Goal: Task Accomplishment & Management: Use online tool/utility

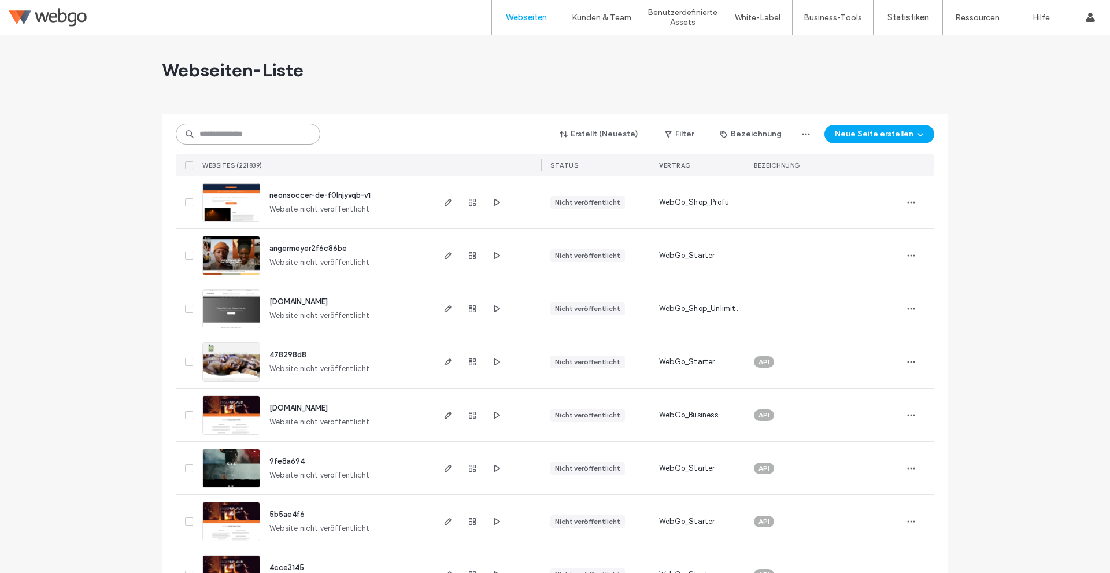
click at [258, 133] on input at bounding box center [248, 134] width 144 height 21
paste input "*******"
type input "*******"
click at [409, 105] on div at bounding box center [555, 109] width 786 height 9
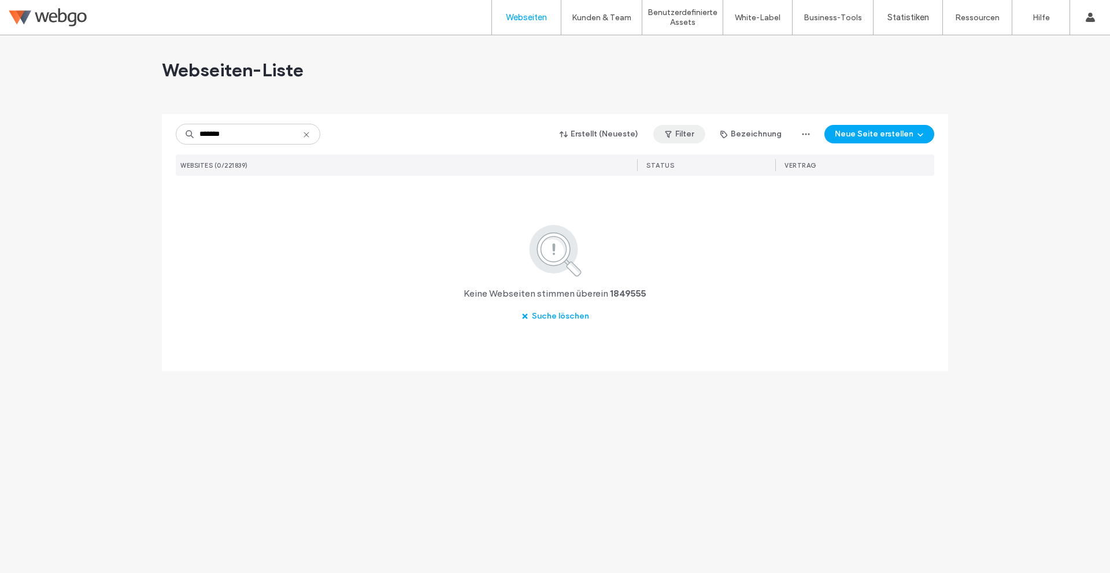
drag, startPoint x: 307, startPoint y: 134, endPoint x: 697, endPoint y: 140, distance: 389.6
click at [307, 132] on icon at bounding box center [306, 134] width 9 height 9
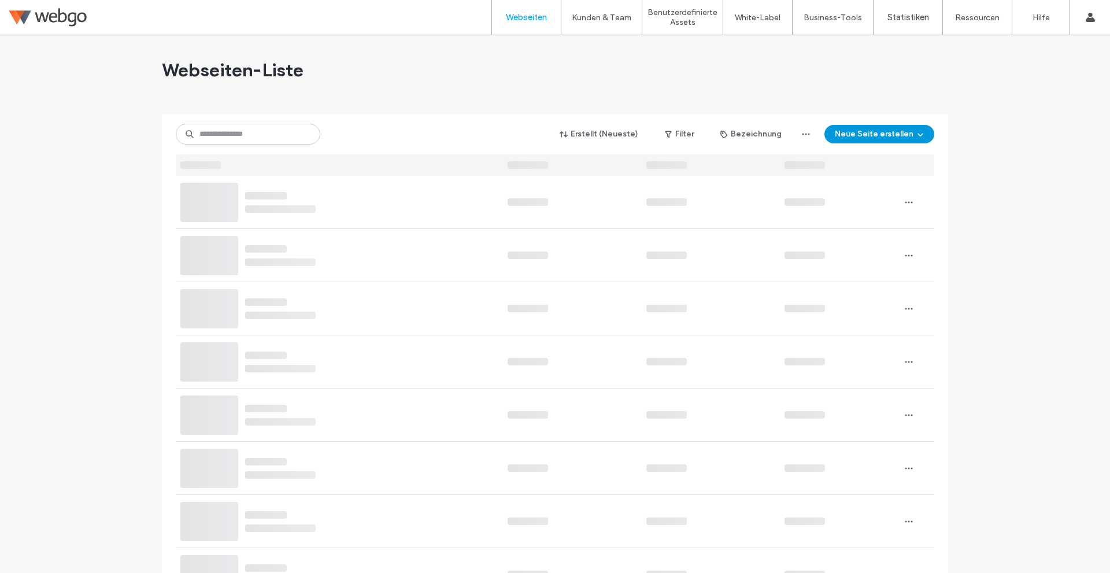
click at [873, 136] on button "Neue Seite erstellen" at bounding box center [879, 134] width 110 height 18
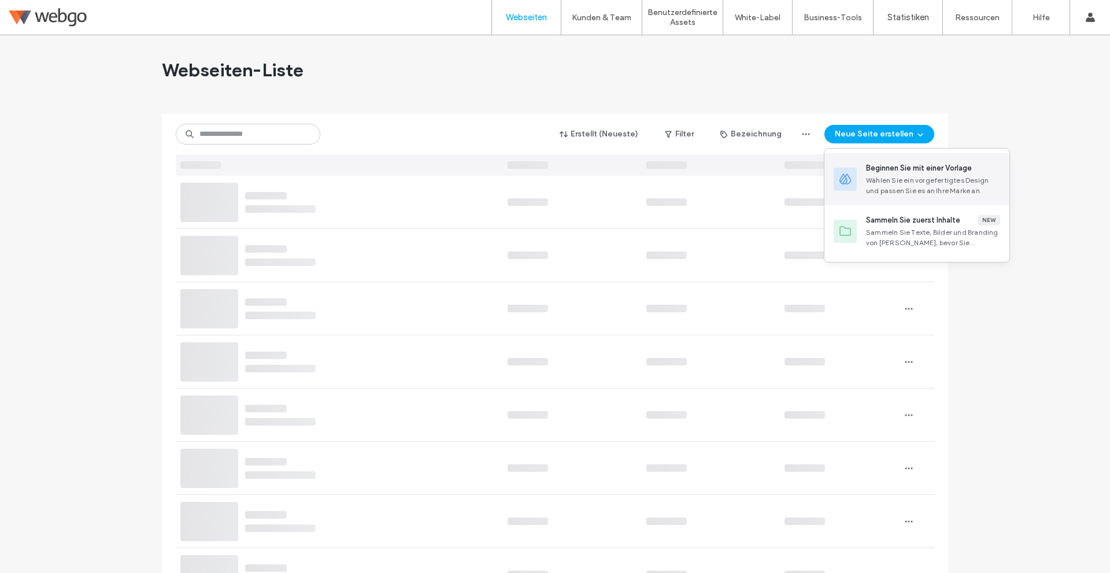
click at [874, 173] on div "Beginnen Sie mit einer Vorlage" at bounding box center [919, 168] width 106 height 12
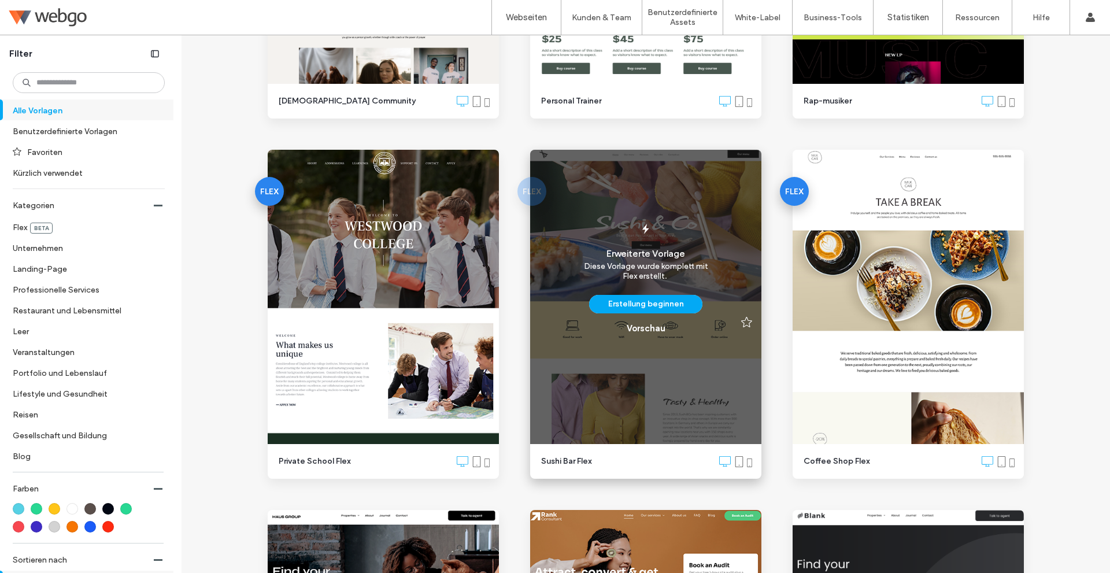
scroll to position [347, 0]
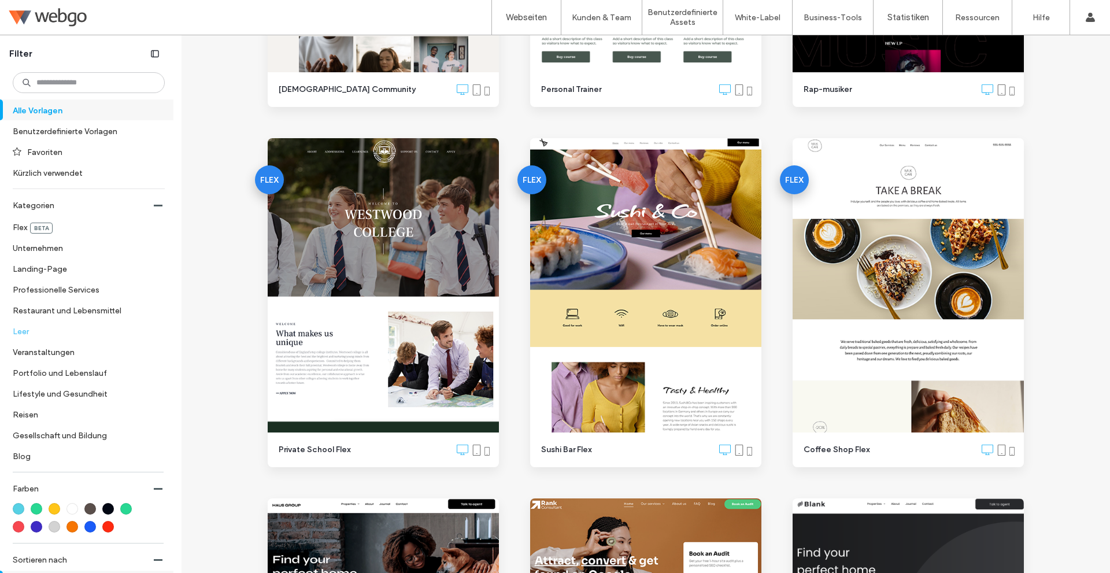
click at [54, 335] on label "Leer" at bounding box center [84, 331] width 142 height 20
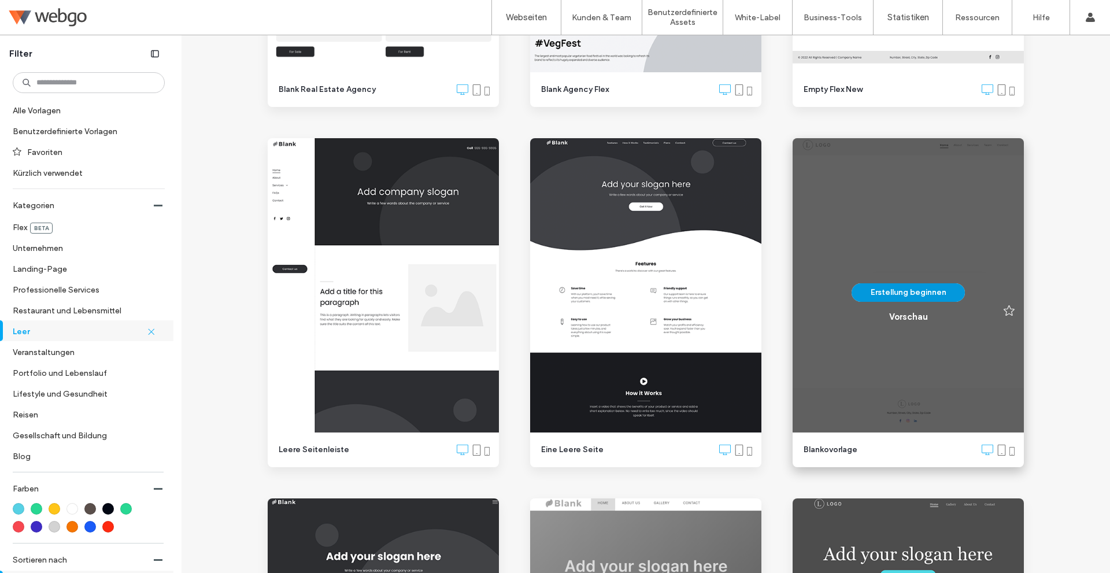
click at [904, 294] on button "Erstellung beginnen" at bounding box center [907, 292] width 113 height 18
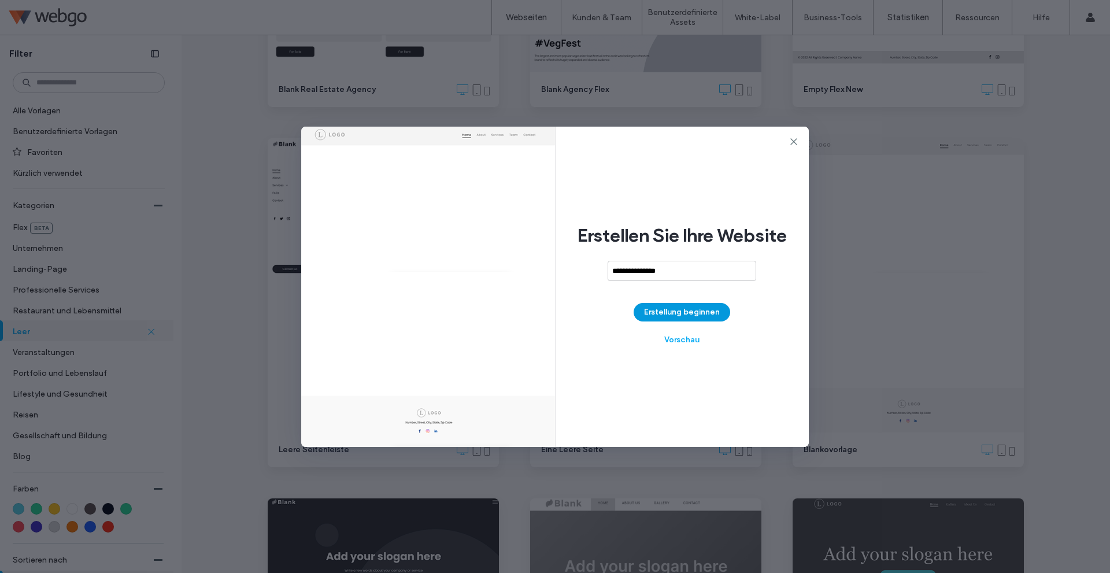
type input "**********"
click at [668, 306] on button "Erstellung beginnen" at bounding box center [681, 312] width 97 height 18
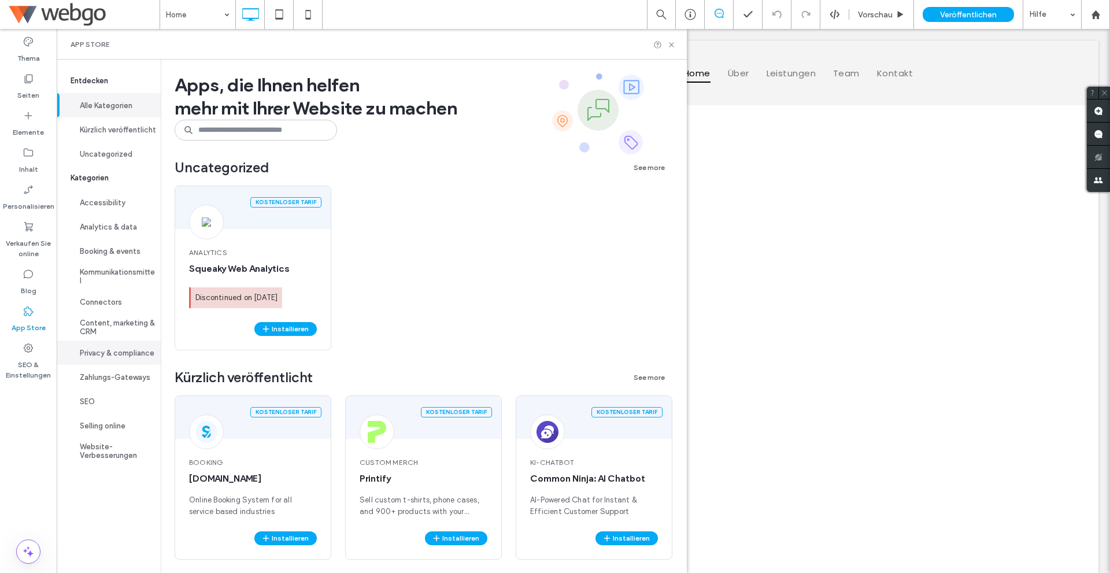
drag, startPoint x: 128, startPoint y: 356, endPoint x: 130, endPoint y: 343, distance: 12.9
click at [128, 355] on button "Privacy & compliance" at bounding box center [109, 352] width 104 height 24
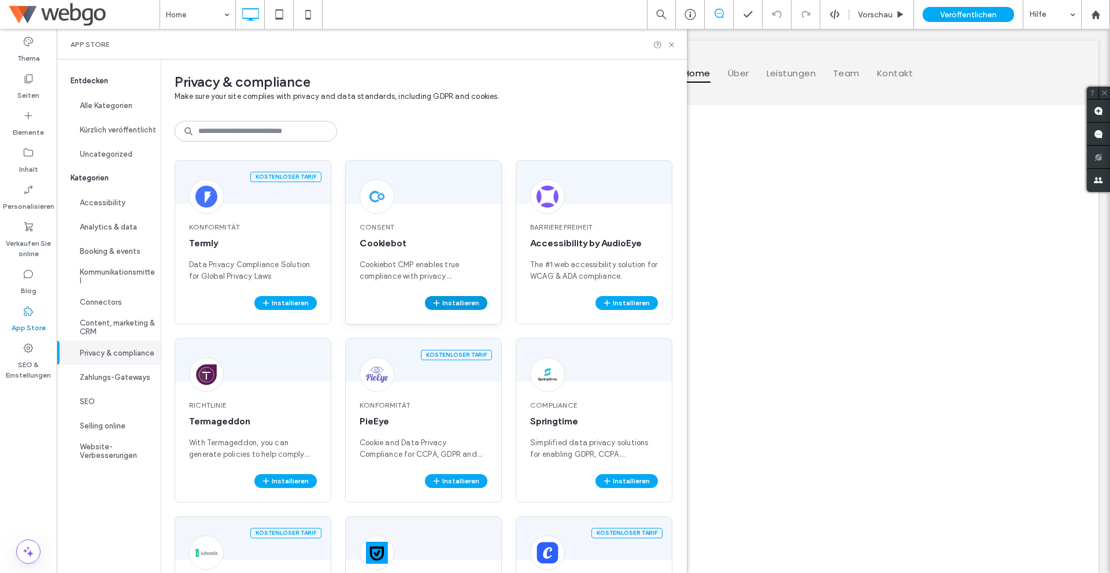
click at [464, 303] on button "Installieren" at bounding box center [456, 303] width 62 height 14
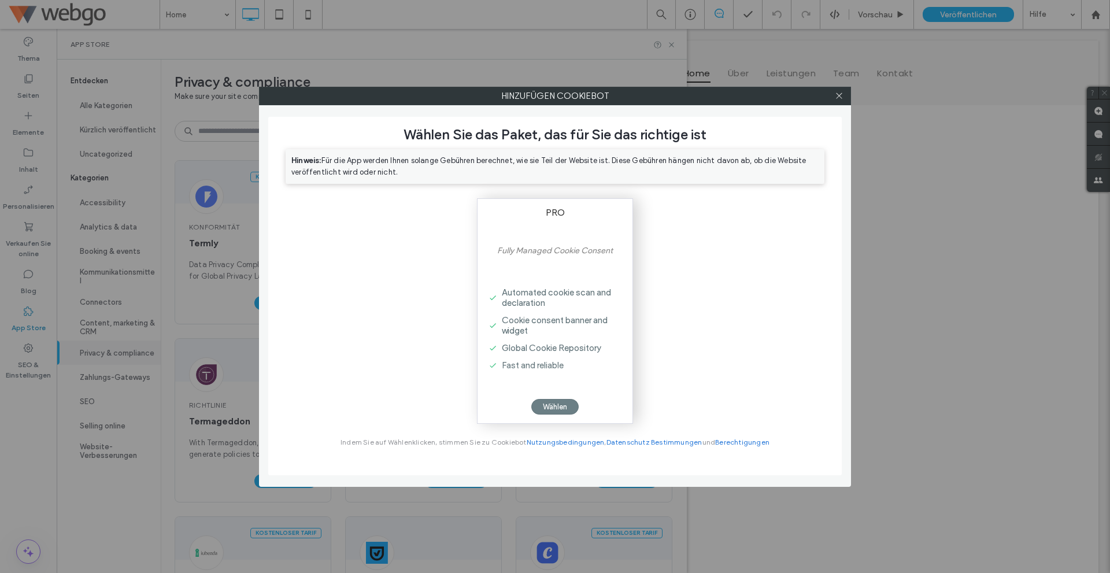
click at [562, 403] on div "Wählen" at bounding box center [554, 407] width 47 height 16
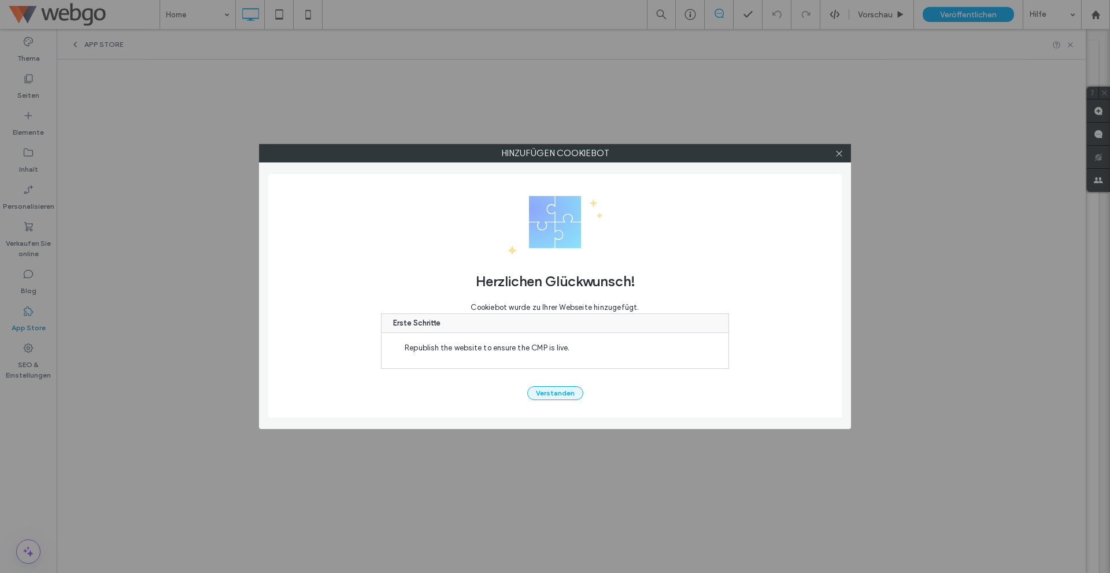
click at [566, 391] on button "Verstanden" at bounding box center [555, 393] width 56 height 14
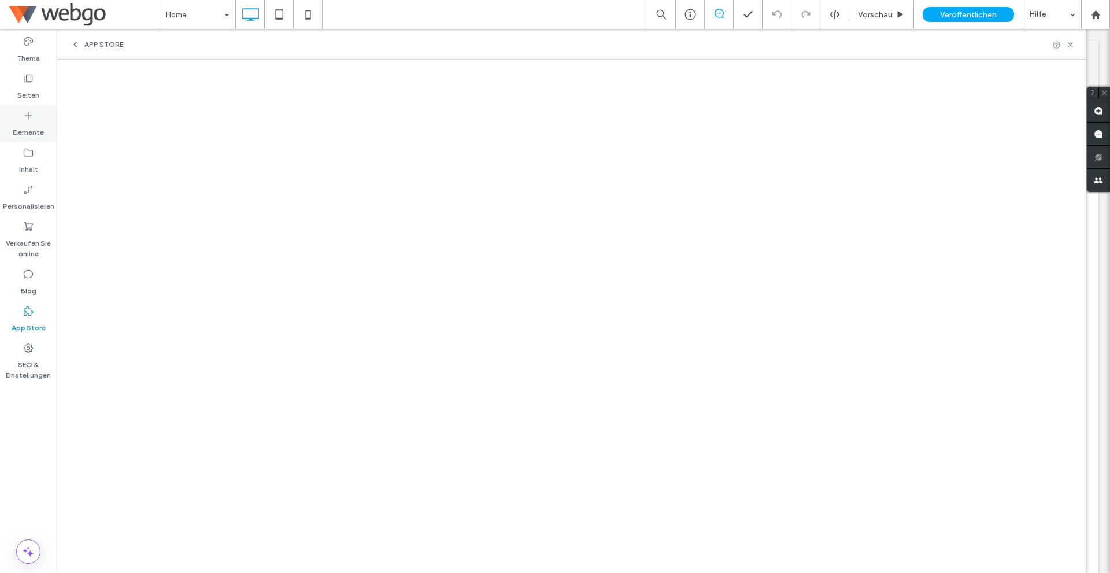
click at [41, 125] on label "Elemente" at bounding box center [28, 129] width 31 height 16
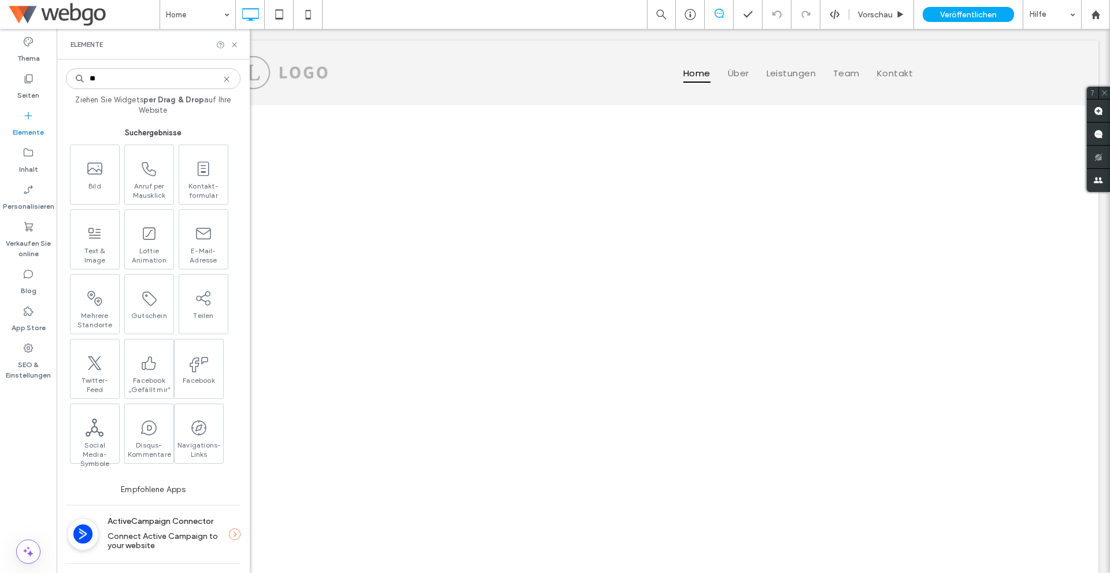
type input "*"
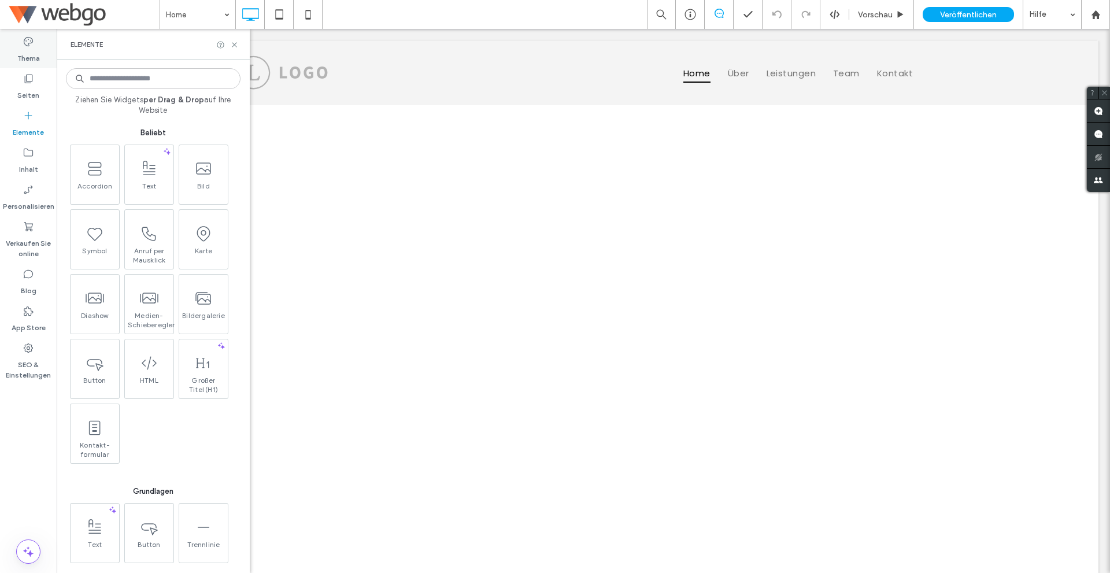
click at [25, 45] on icon at bounding box center [29, 42] width 12 height 12
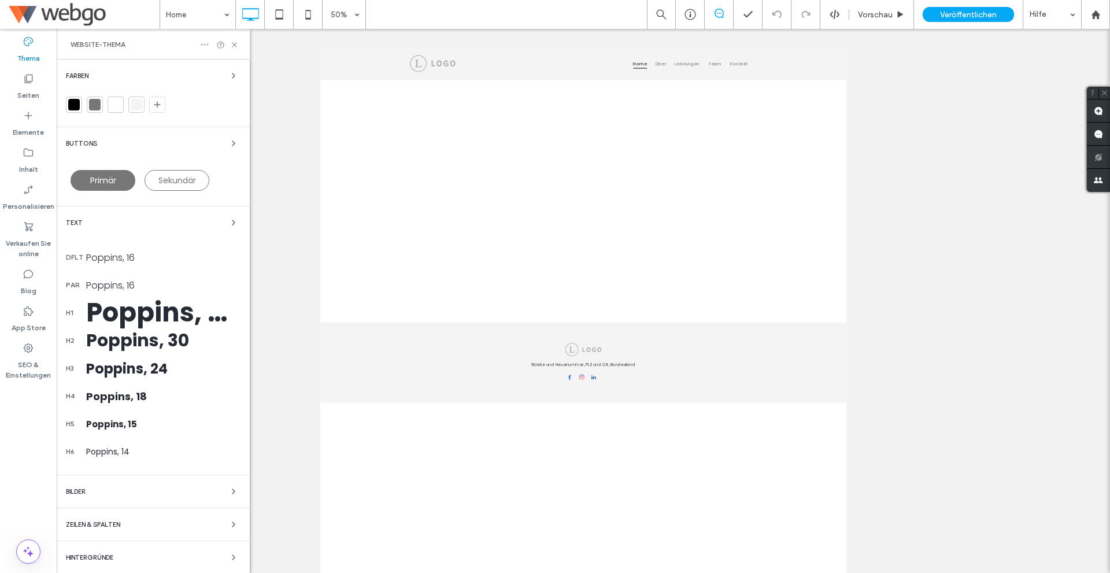
click at [202, 44] on use at bounding box center [205, 45] width 8 height 2
click at [267, 63] on span "Seite zurücksetzen" at bounding box center [258, 67] width 68 height 12
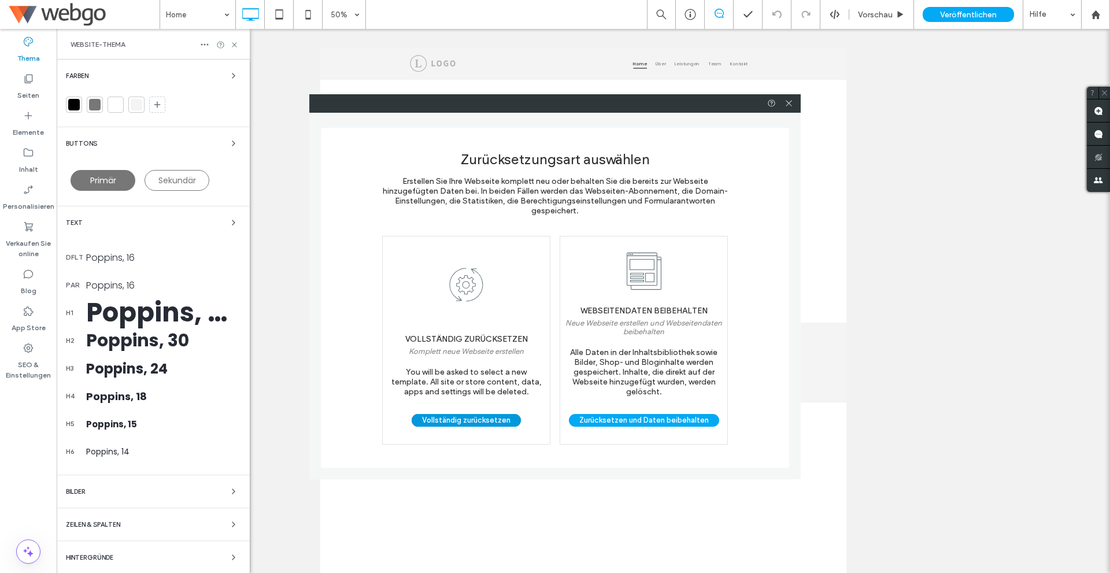
click at [503, 419] on button "Vollständig zurücksetzen" at bounding box center [465, 420] width 109 height 13
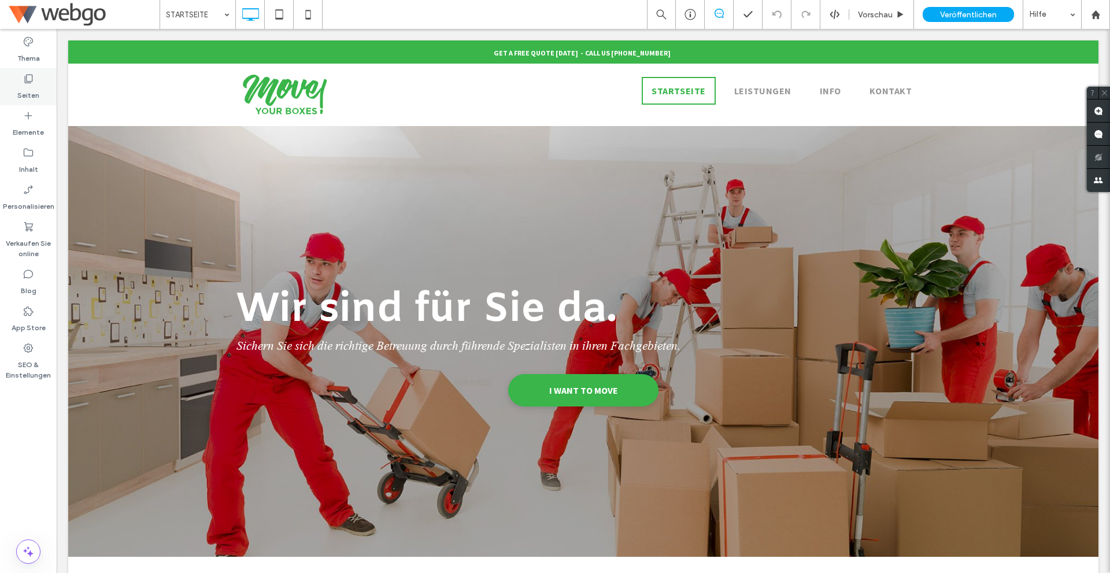
click at [47, 104] on div "Seiten" at bounding box center [28, 86] width 57 height 37
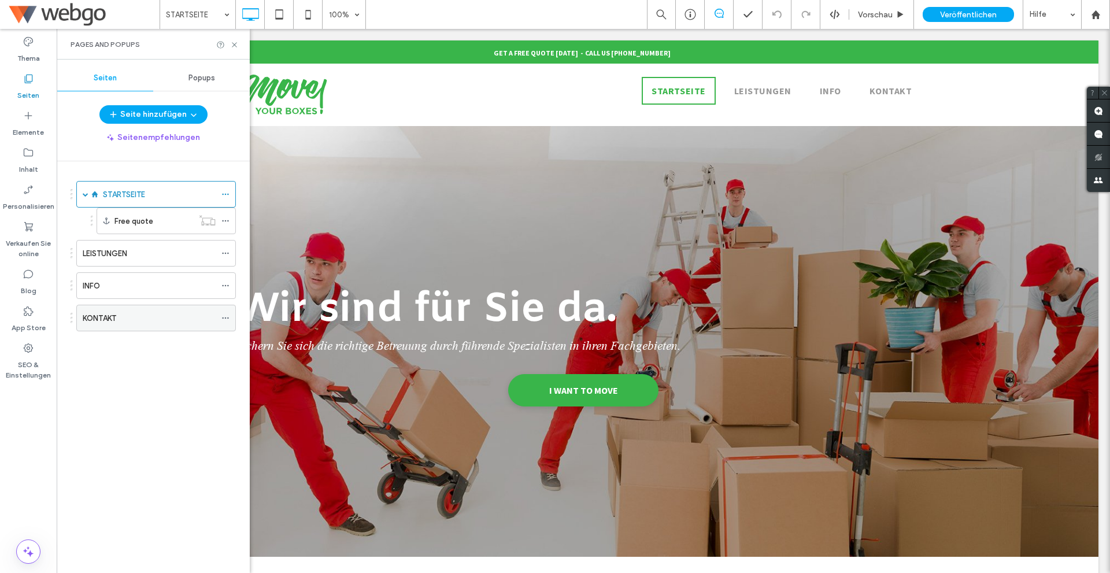
click at [145, 310] on div "KONTAKT" at bounding box center [149, 317] width 133 height 25
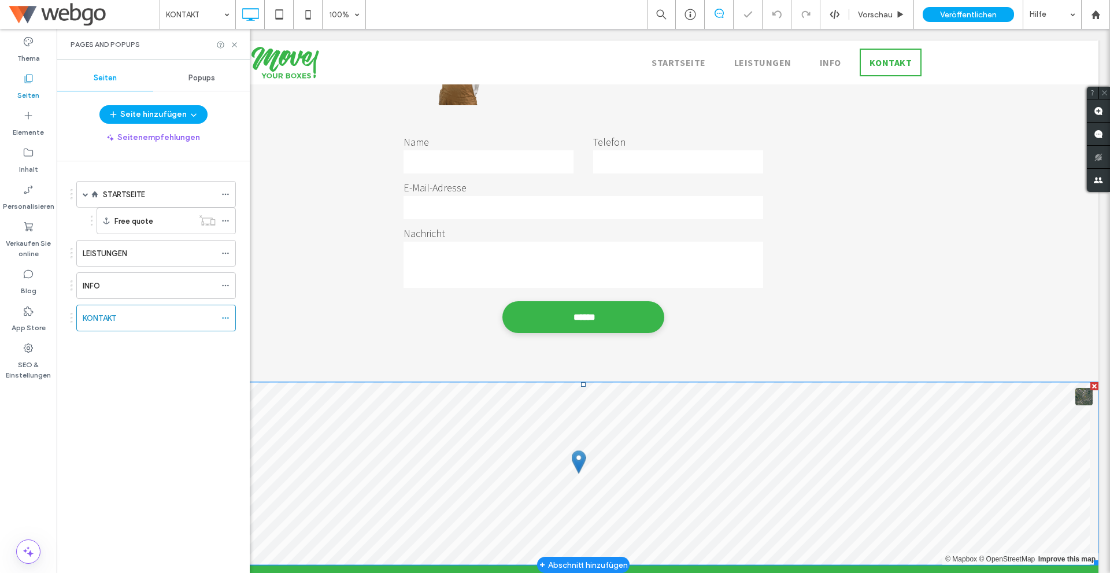
scroll to position [339, 0]
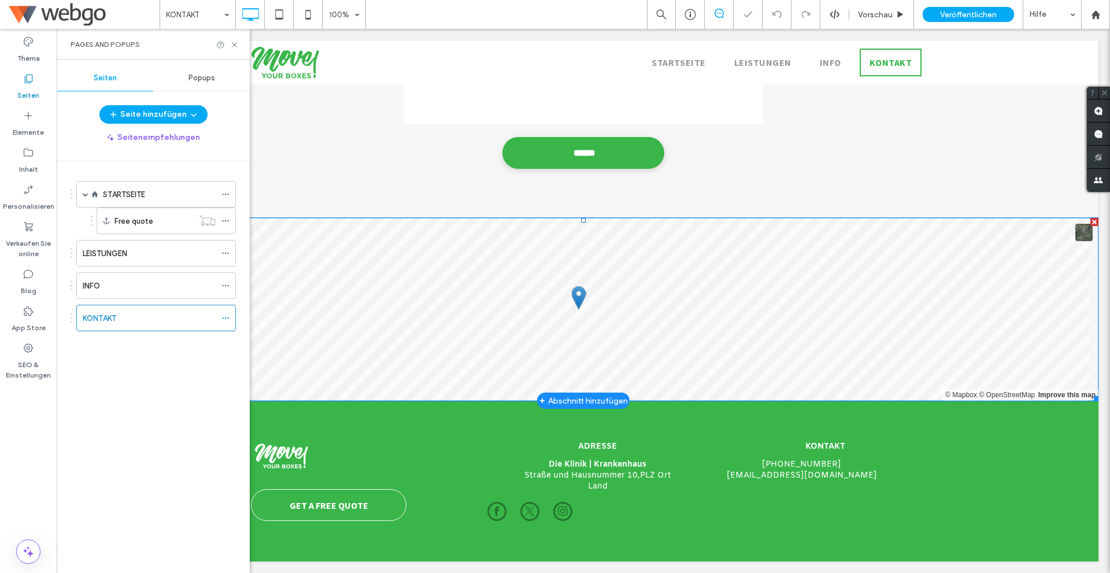
click at [548, 338] on span at bounding box center [583, 309] width 1030 height 183
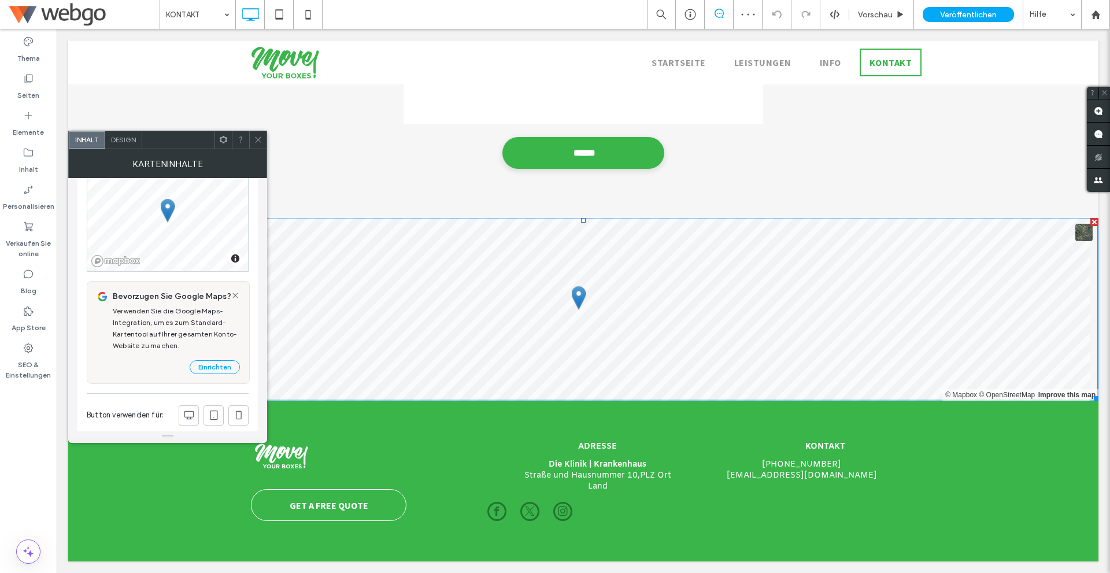
scroll to position [116, 0]
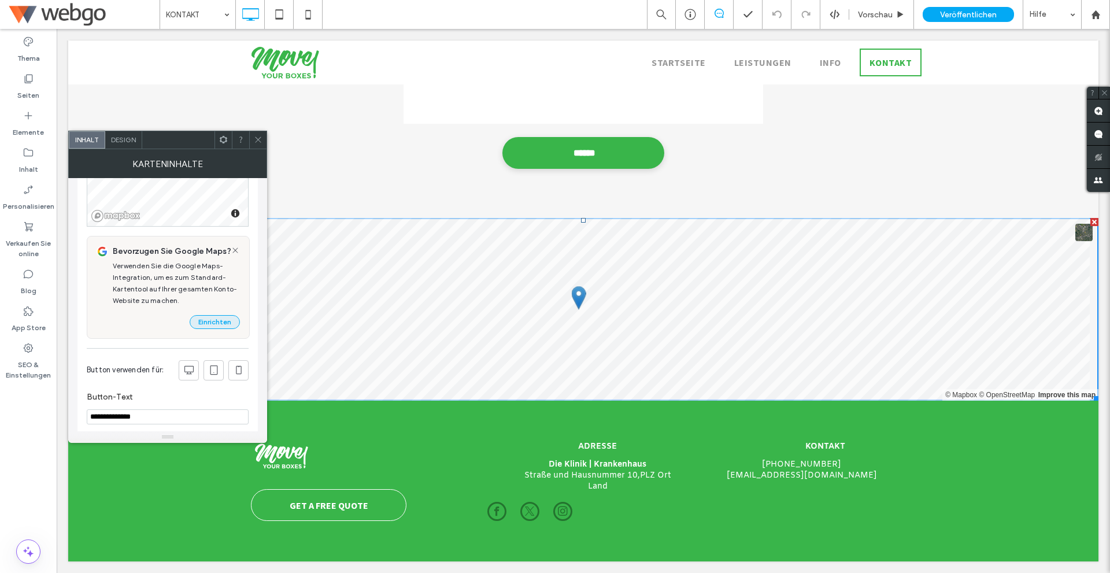
click at [217, 323] on button "Einrichten" at bounding box center [215, 322] width 50 height 14
click at [260, 139] on icon at bounding box center [258, 139] width 9 height 9
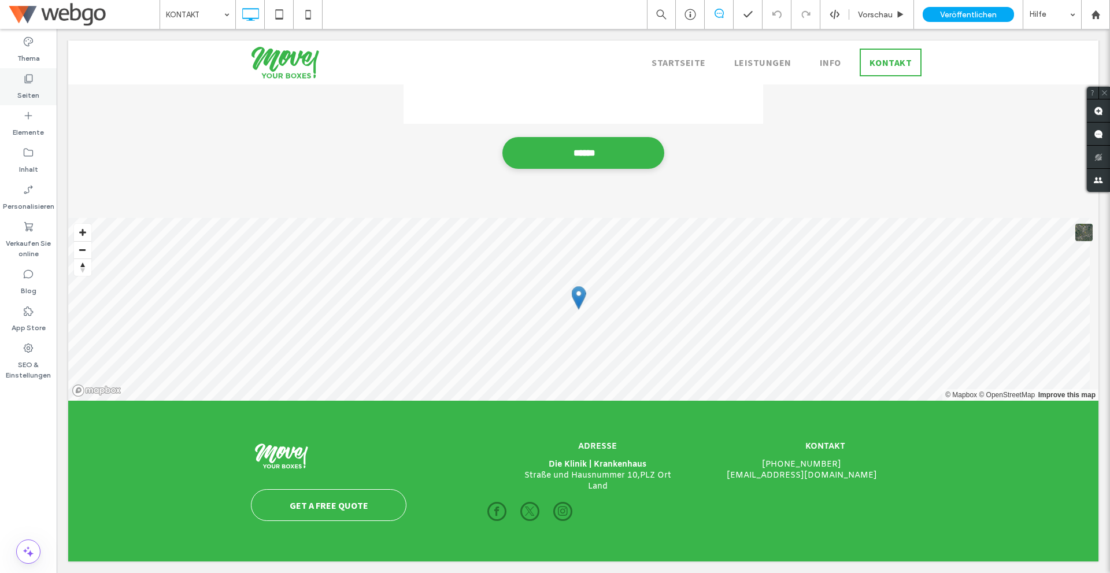
click at [34, 86] on label "Seiten" at bounding box center [28, 92] width 22 height 16
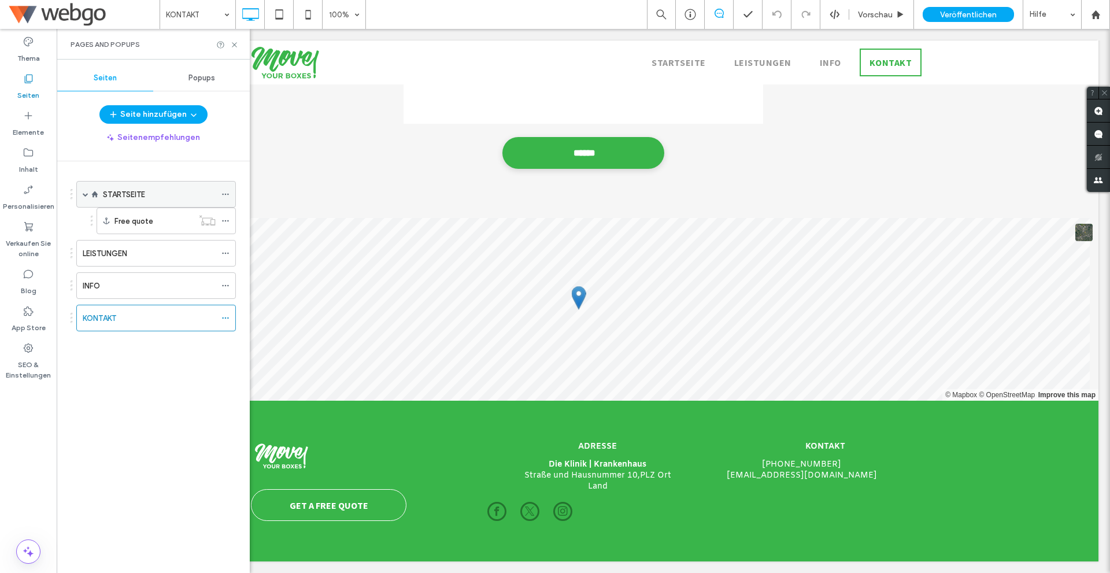
click at [165, 194] on div "STARTSEITE" at bounding box center [159, 194] width 113 height 12
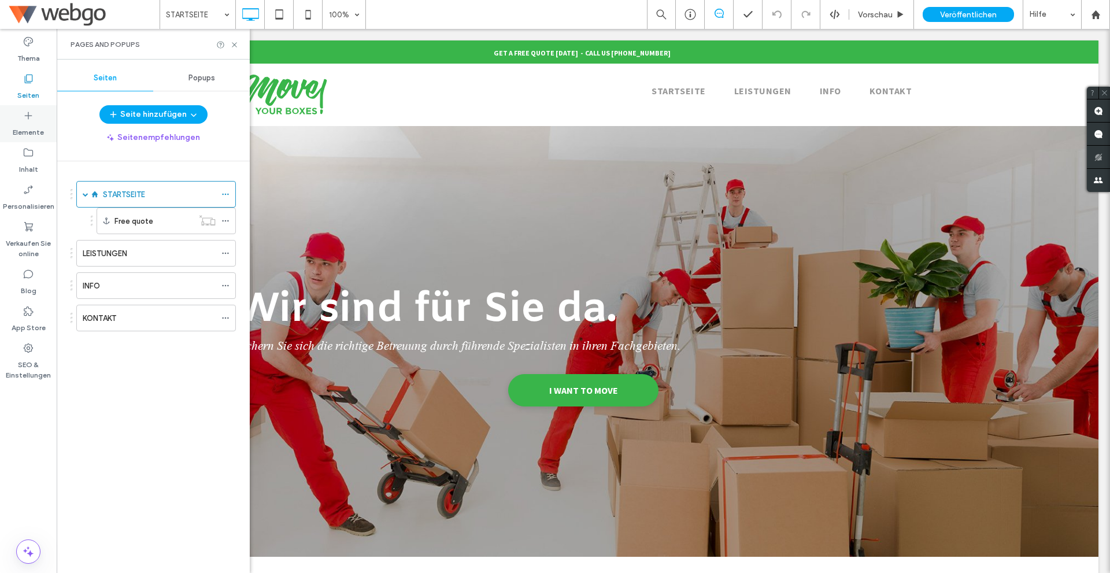
click at [40, 128] on label "Elemente" at bounding box center [28, 129] width 31 height 16
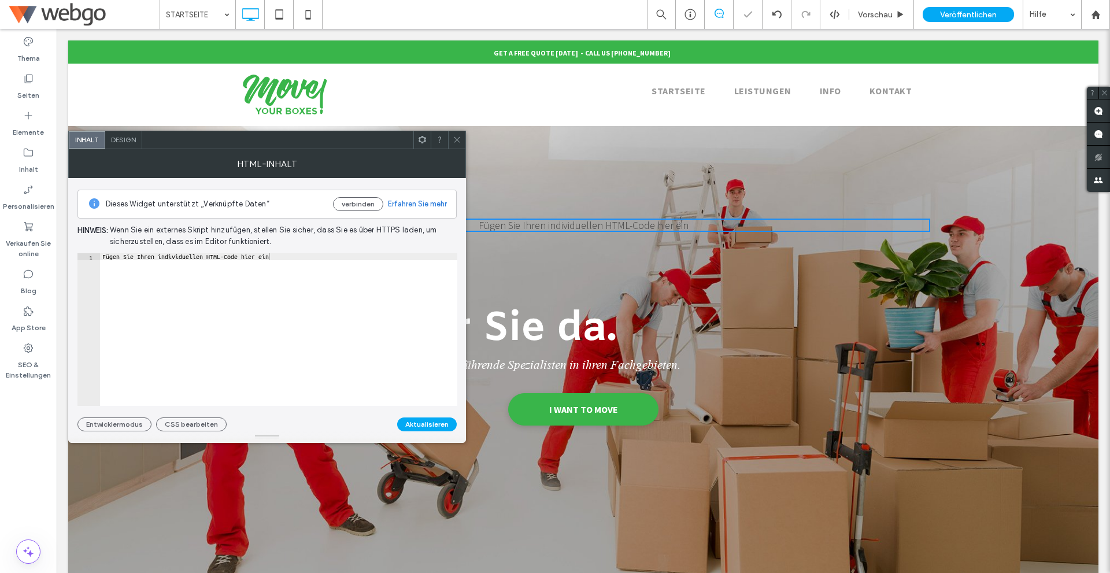
type textarea "**********"
drag, startPoint x: 342, startPoint y: 272, endPoint x: 0, endPoint y: 269, distance: 341.6
click at [0, 268] on body ".wqwq-1{fill:#231f20;} .cls-1q, .cls-2q { fill-rule: evenodd; } .cls-2q { fill:…" at bounding box center [555, 286] width 1110 height 573
paste textarea "Cursor at row 1"
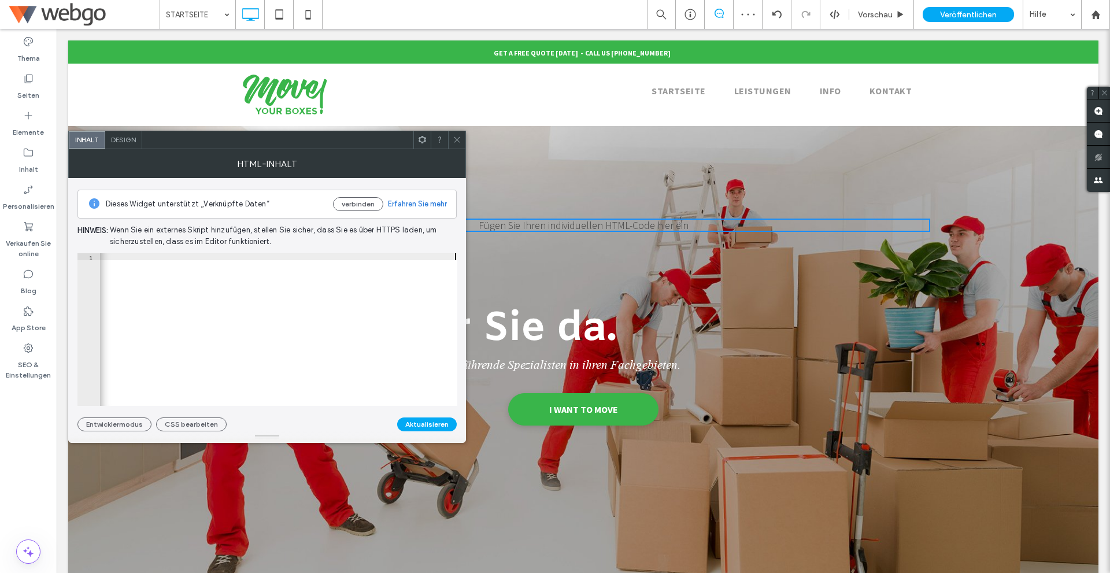
click at [431, 421] on button "Aktualisieren" at bounding box center [427, 424] width 60 height 14
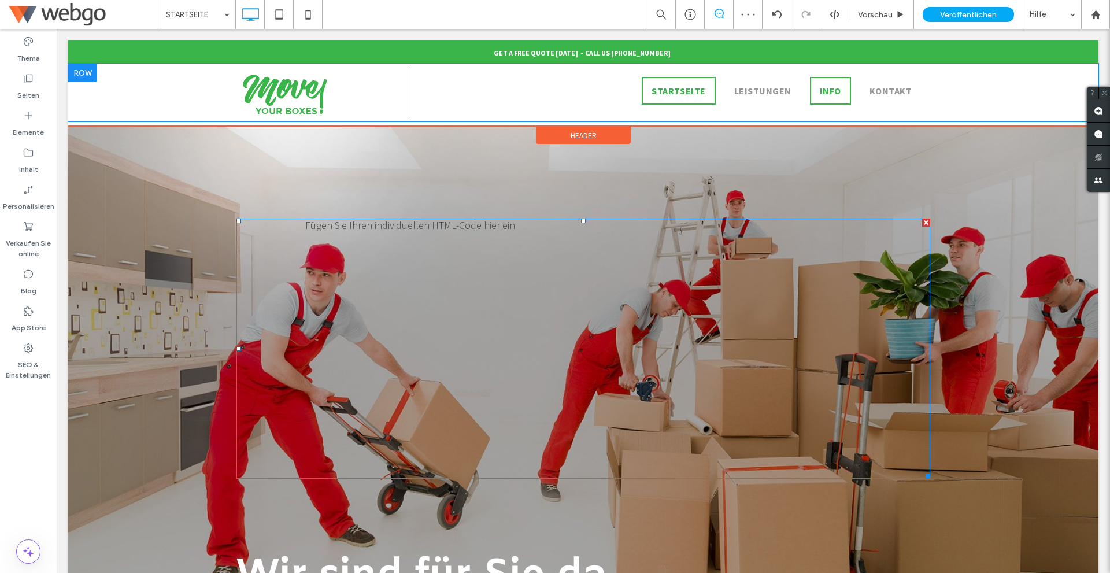
scroll to position [0, 0]
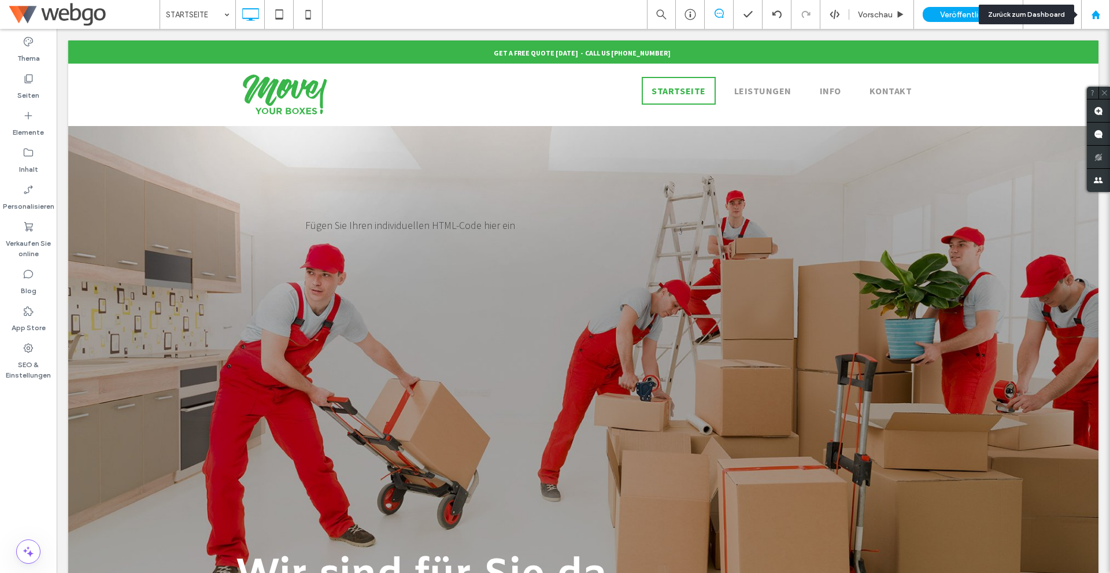
click at [1097, 16] on use at bounding box center [1095, 14] width 9 height 9
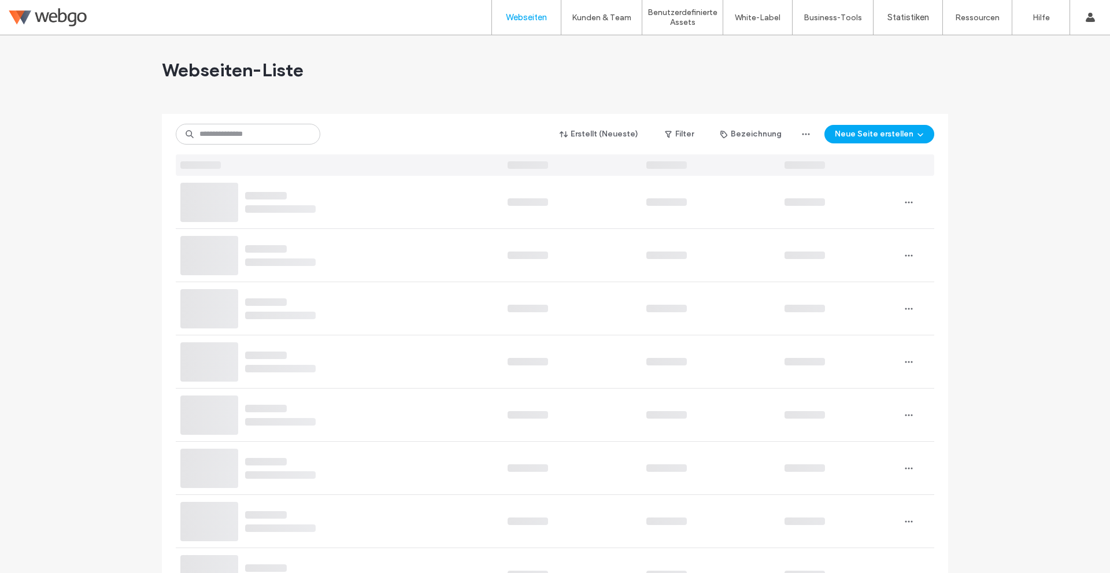
click at [251, 122] on div "Erstellt (Neueste) Filter Bezeichnung Neue Seite erstellen" at bounding box center [555, 145] width 758 height 62
drag, startPoint x: 249, startPoint y: 127, endPoint x: 257, endPoint y: 132, distance: 8.8
click at [249, 127] on input at bounding box center [248, 134] width 144 height 21
paste input "********"
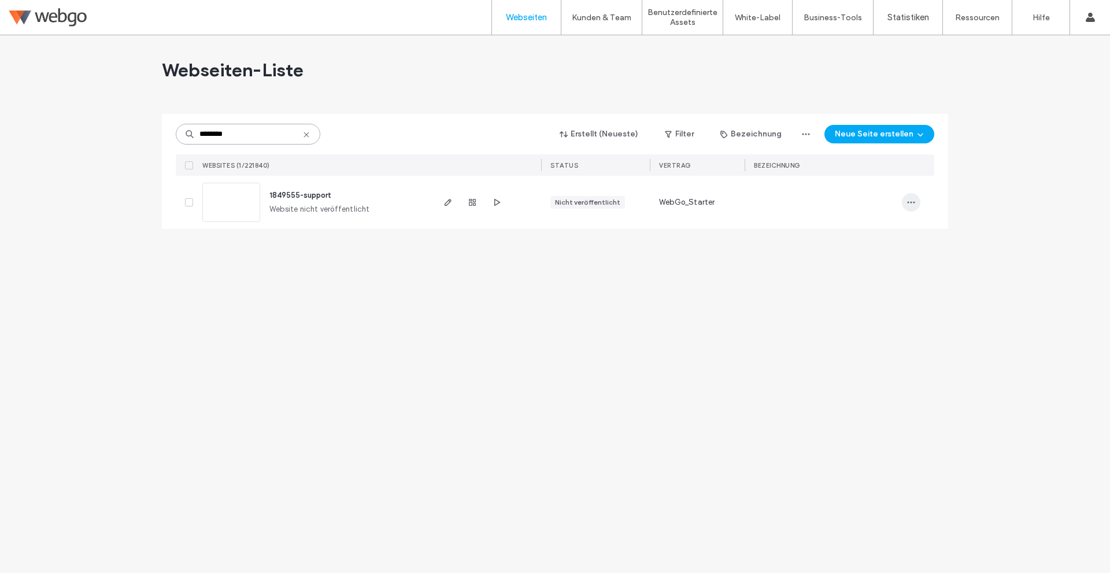
type input "********"
click at [902, 202] on span "button" at bounding box center [911, 202] width 18 height 18
click at [843, 353] on span "Webseite löschen" at bounding box center [861, 349] width 61 height 12
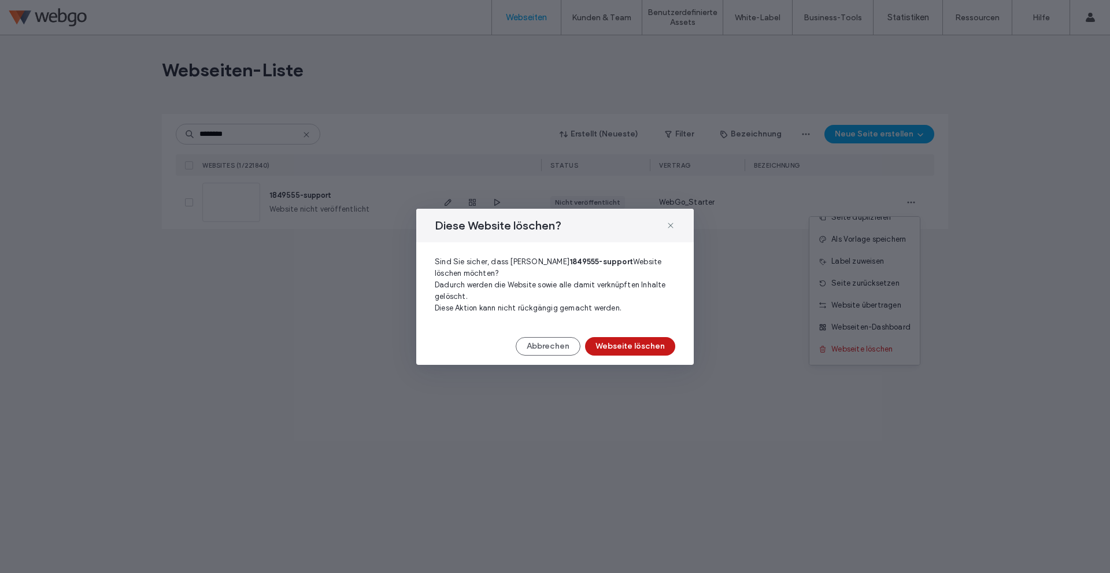
click at [660, 345] on button "Webseite löschen" at bounding box center [630, 346] width 90 height 18
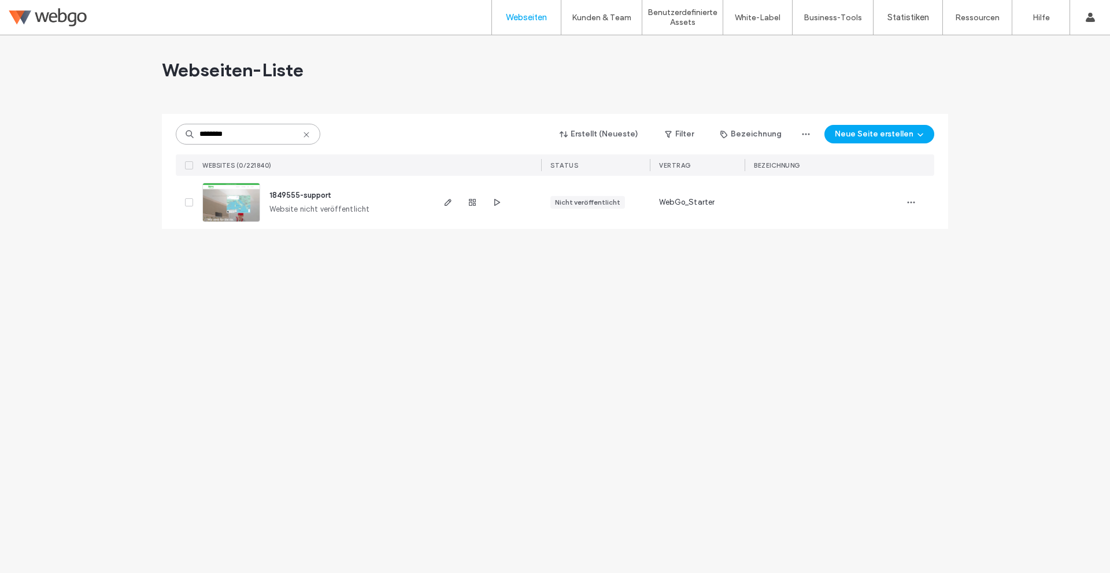
click at [311, 135] on input "********" at bounding box center [248, 134] width 144 height 21
click at [306, 132] on icon at bounding box center [306, 134] width 9 height 9
click at [265, 134] on input at bounding box center [248, 134] width 144 height 21
paste input "********"
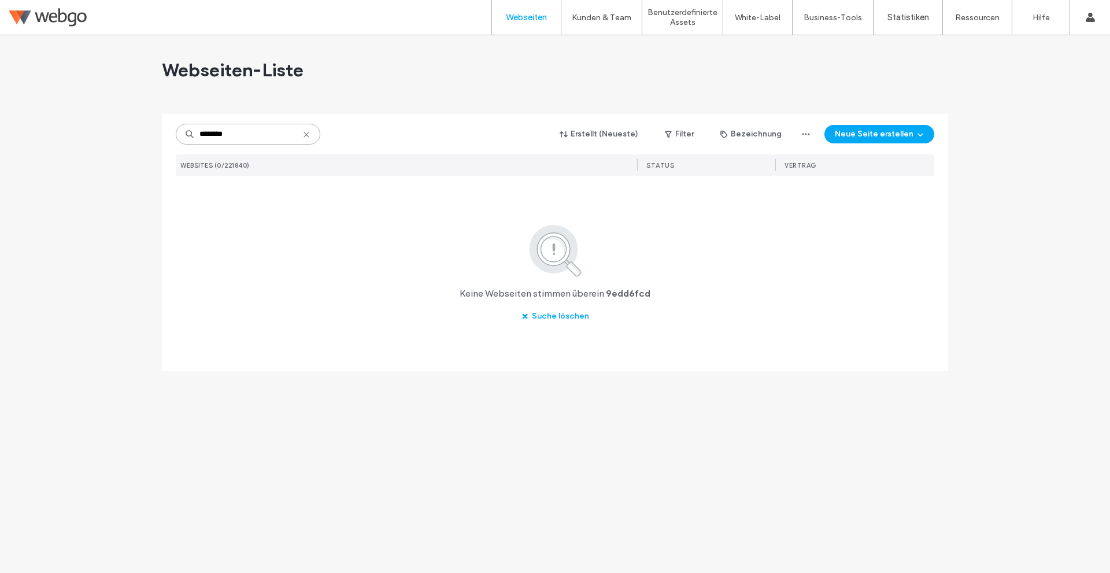
type input "********"
click at [304, 134] on icon at bounding box center [306, 134] width 9 height 9
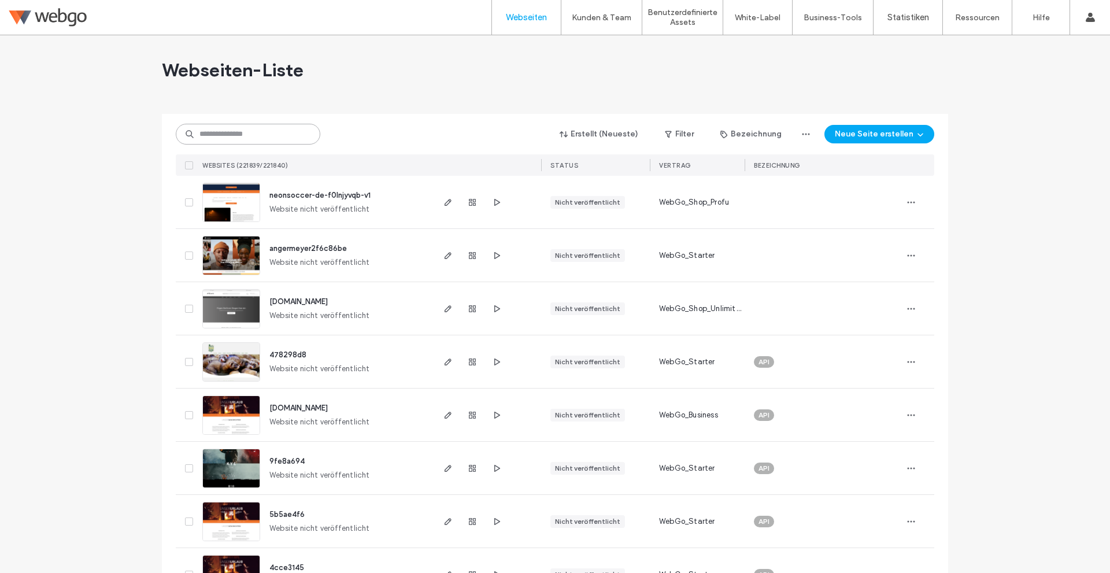
drag, startPoint x: 285, startPoint y: 131, endPoint x: 281, endPoint y: 135, distance: 6.1
click at [285, 130] on input at bounding box center [248, 134] width 144 height 21
paste input "********"
type input "********"
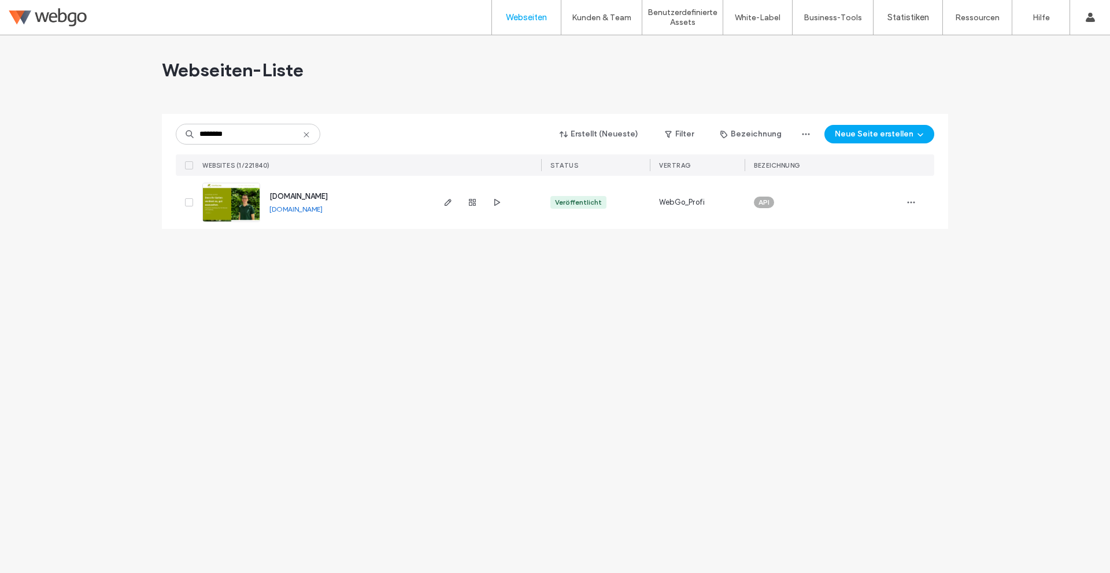
click at [299, 195] on span "[DOMAIN_NAME]" at bounding box center [298, 196] width 58 height 9
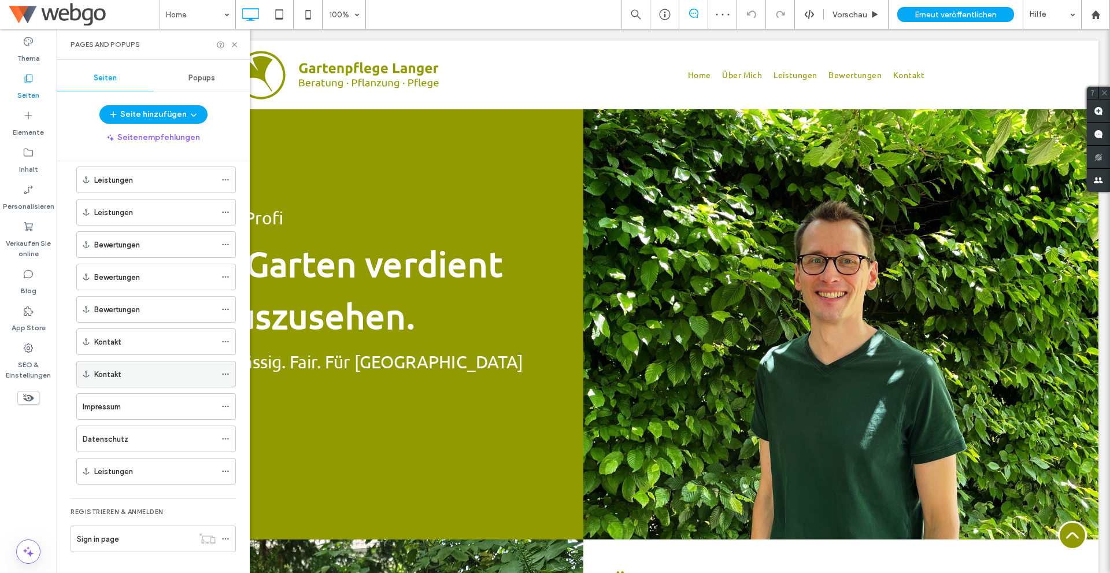
click at [172, 375] on div "Kontakt" at bounding box center [154, 374] width 121 height 12
click at [235, 42] on icon at bounding box center [234, 44] width 9 height 9
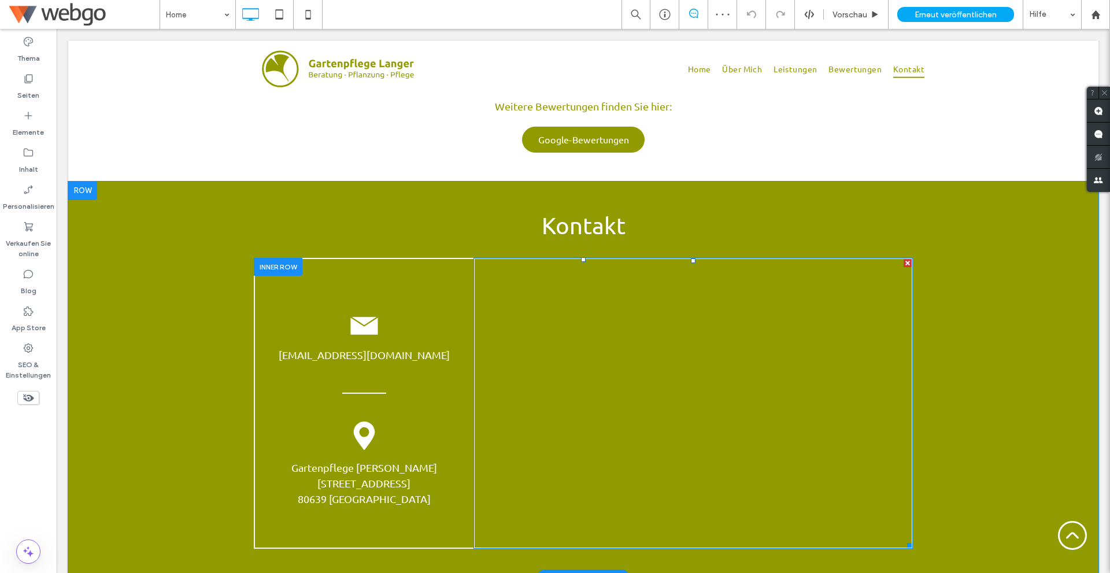
scroll to position [1777, 0]
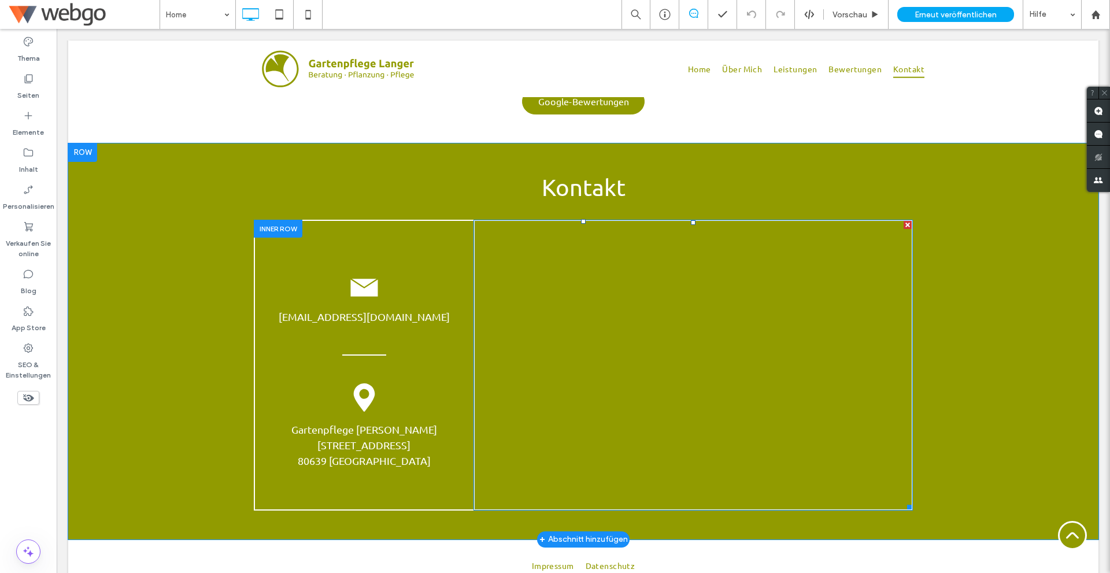
click at [625, 280] on span at bounding box center [692, 365] width 437 height 288
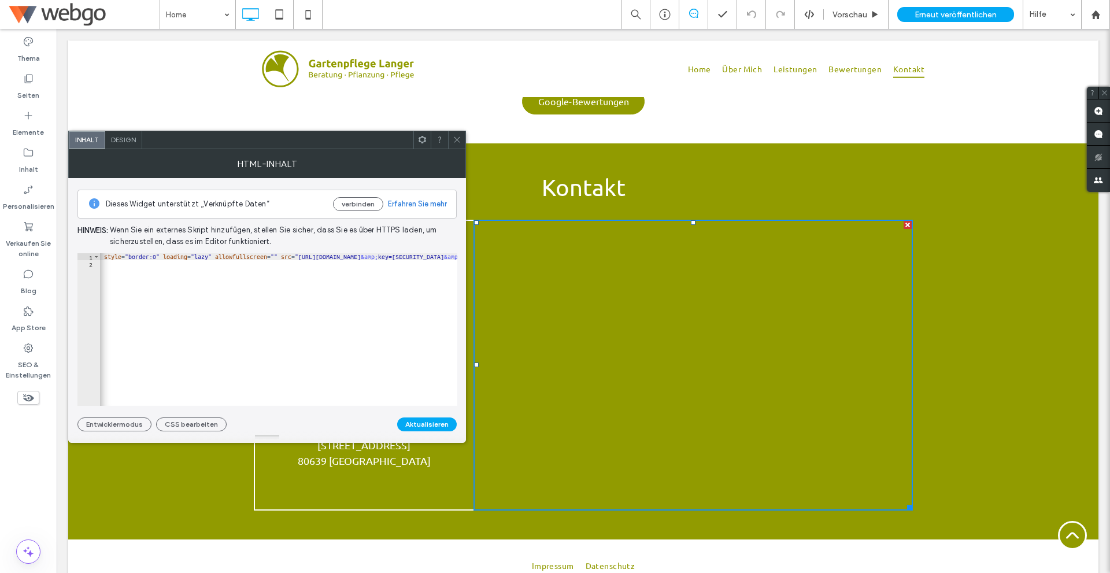
scroll to position [0, 0]
click at [290, 273] on div "< iframe width = "100%" height = "500" style = "border:0" loading = "lazy" allo…" at bounding box center [506, 332] width 813 height 158
type textarea "**********"
click at [457, 144] on span at bounding box center [457, 139] width 9 height 17
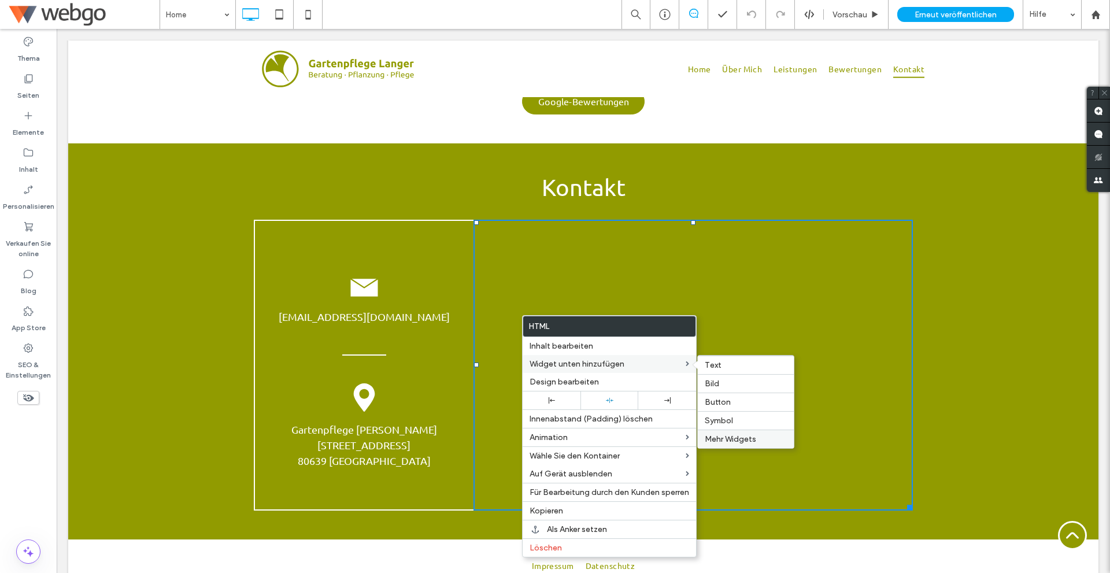
click at [731, 439] on span "Mehr Widgets" at bounding box center [730, 439] width 51 height 10
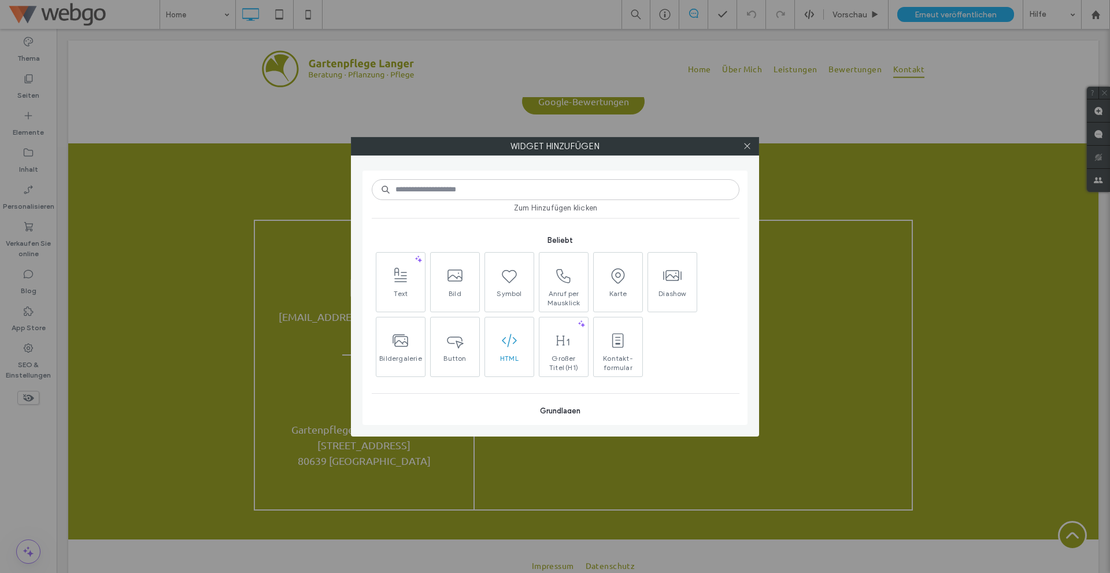
click at [513, 354] on span "HTML" at bounding box center [509, 362] width 49 height 16
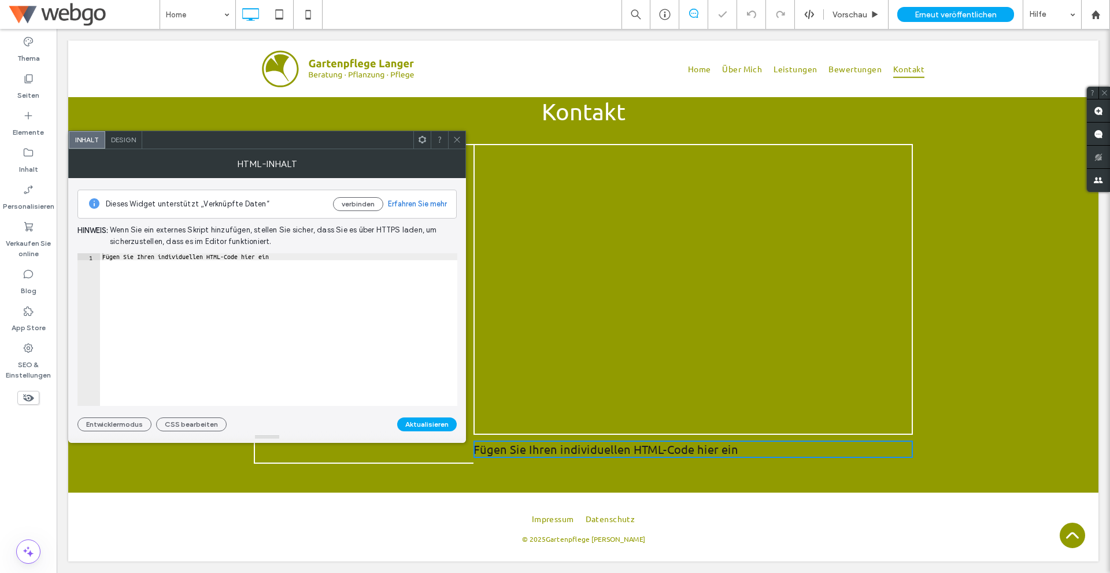
scroll to position [1864, 0]
click at [273, 297] on div "Fügen Sie Ihren individuellen HTML-Code hier ein" at bounding box center [278, 336] width 357 height 166
paste textarea "Cursor at row 1"
type textarea "**********"
paste textarea "Cursor at row 2"
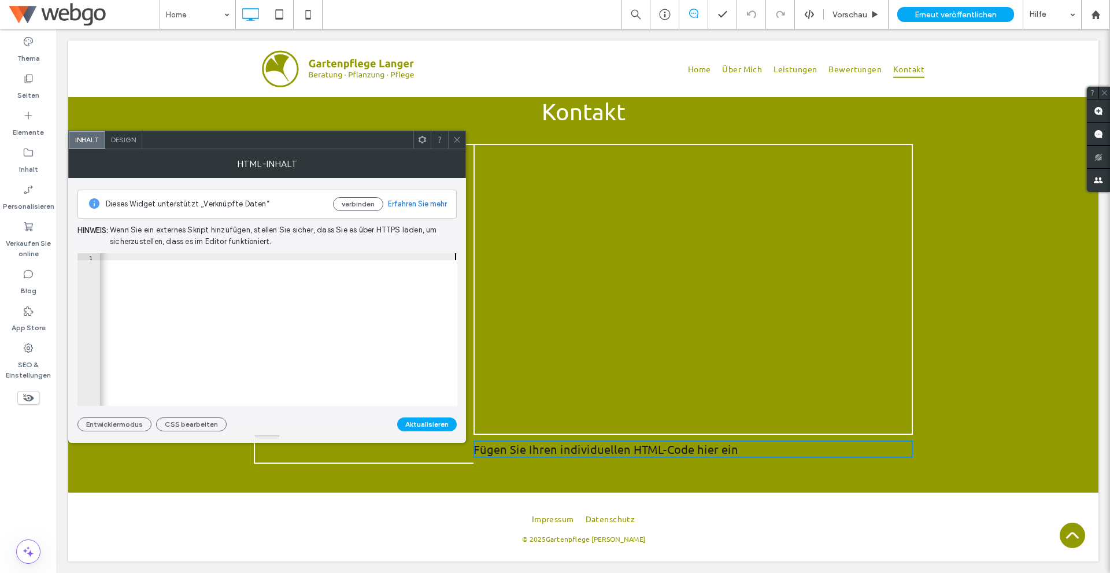
scroll to position [0, 1041]
click at [424, 429] on button "Aktualisieren" at bounding box center [427, 424] width 60 height 14
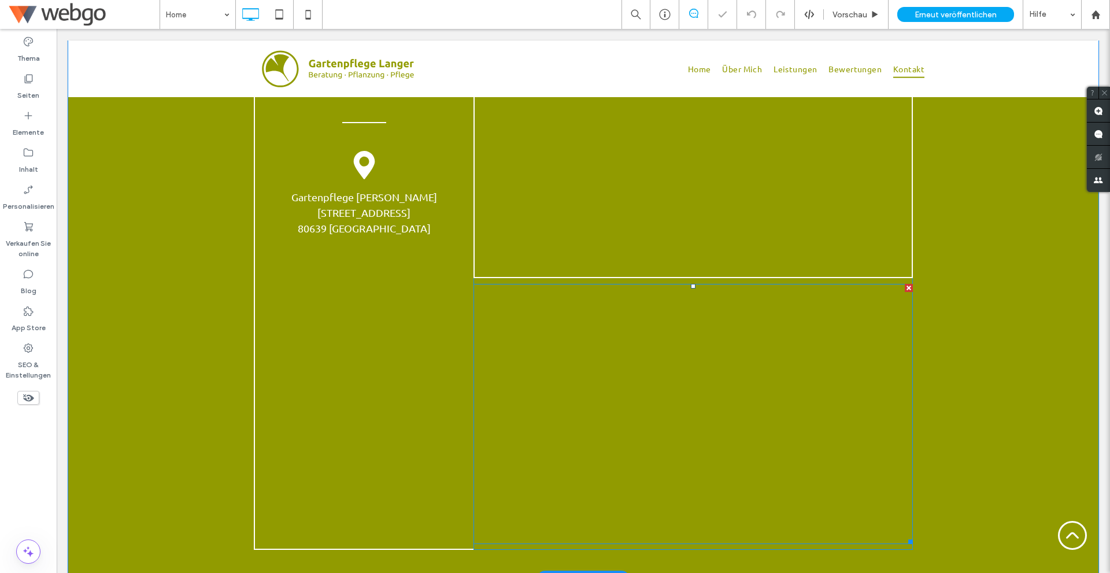
scroll to position [1991, 0]
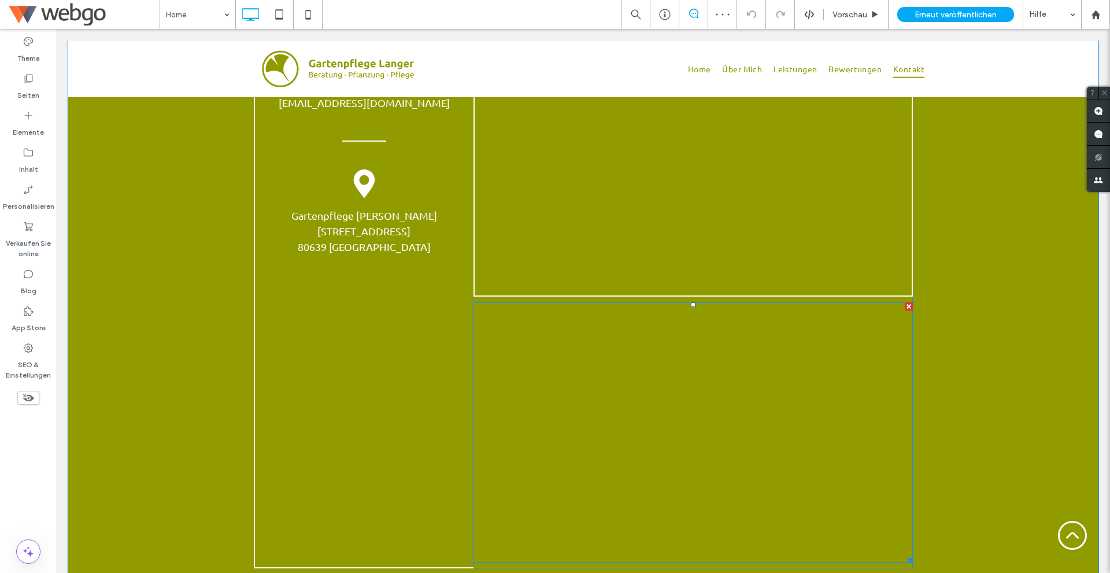
click at [773, 385] on span at bounding box center [692, 432] width 439 height 260
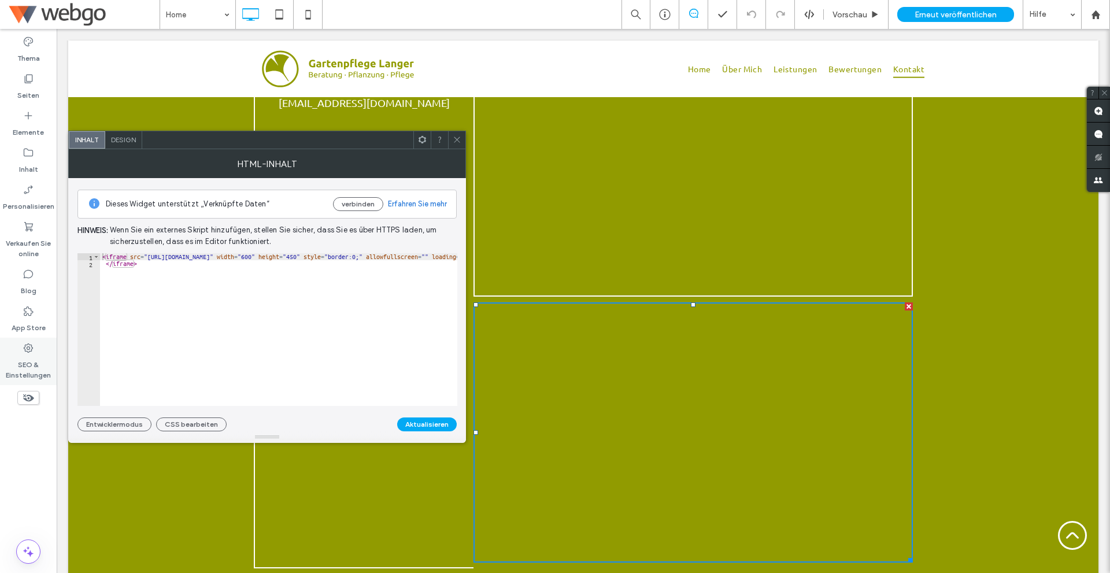
click at [35, 365] on label "SEO & Einstellungen" at bounding box center [28, 367] width 57 height 27
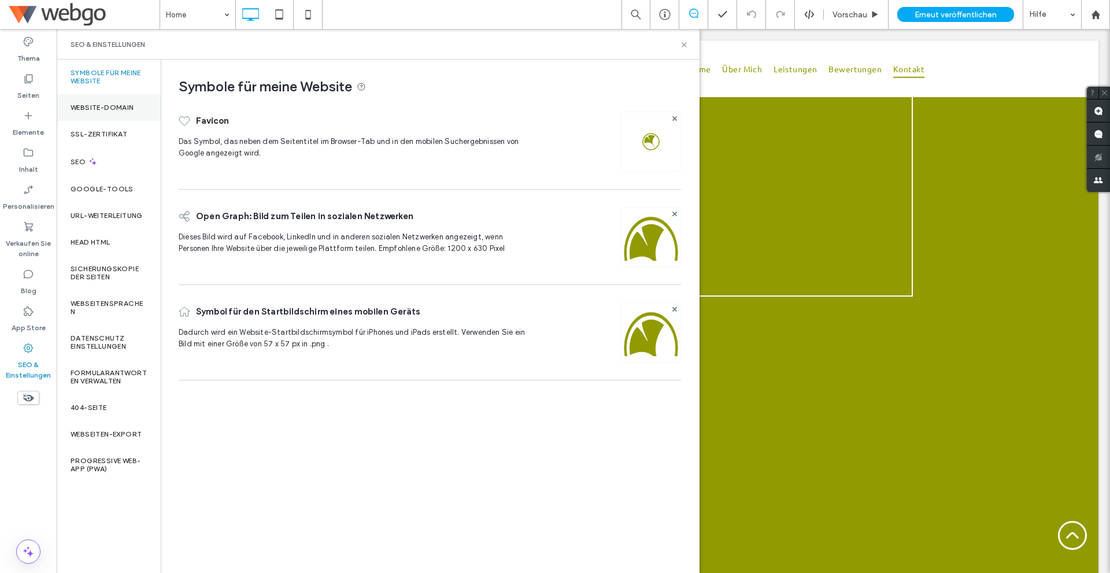
click at [131, 102] on div "Website-Domain" at bounding box center [109, 107] width 104 height 27
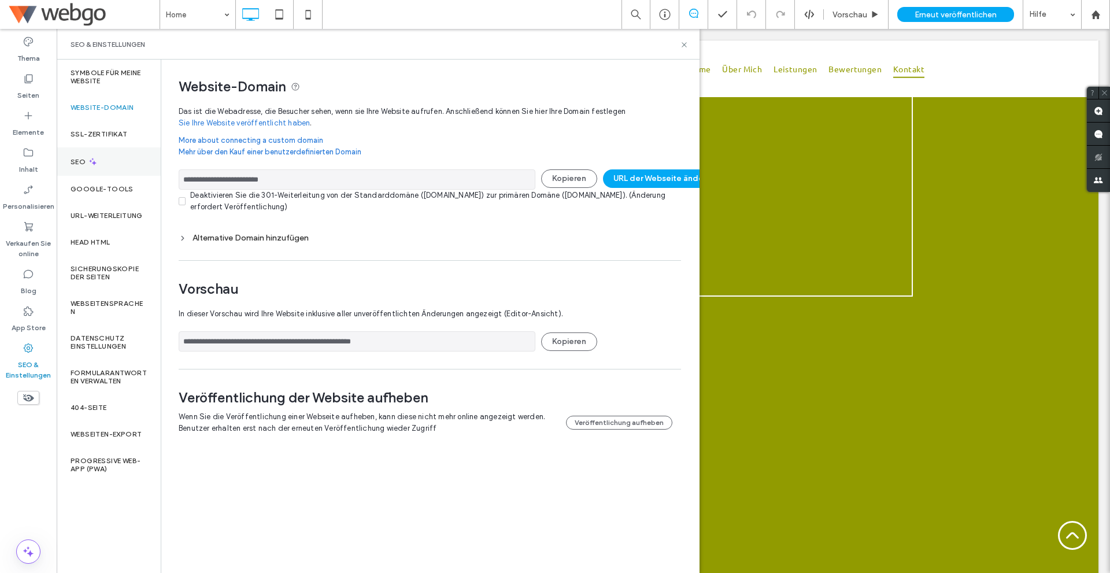
drag, startPoint x: 247, startPoint y: 176, endPoint x: 129, endPoint y: 172, distance: 117.4
click at [129, 172] on div "**********" at bounding box center [378, 316] width 643 height 513
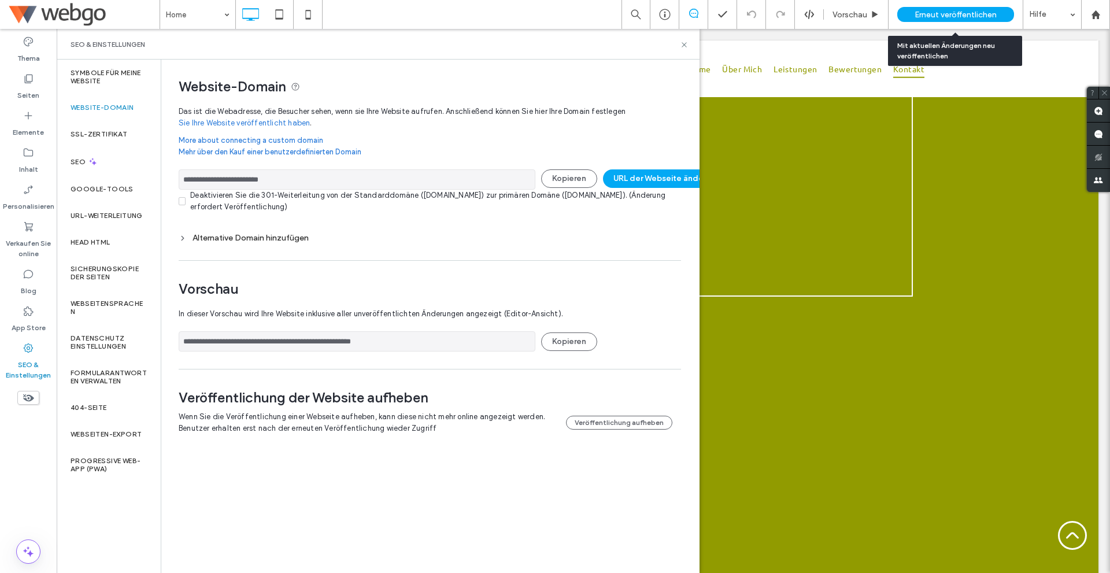
click at [963, 2] on div "Erneut veröffentlichen" at bounding box center [955, 14] width 117 height 29
click at [682, 45] on icon at bounding box center [684, 44] width 9 height 9
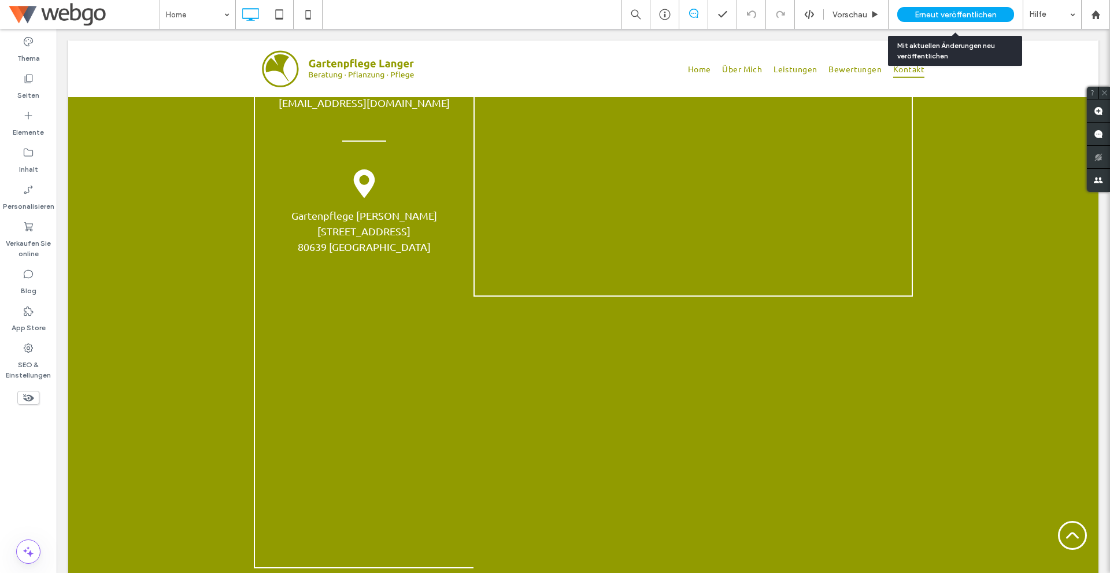
click at [967, 10] on span "Erneut veröffentlichen" at bounding box center [955, 15] width 82 height 10
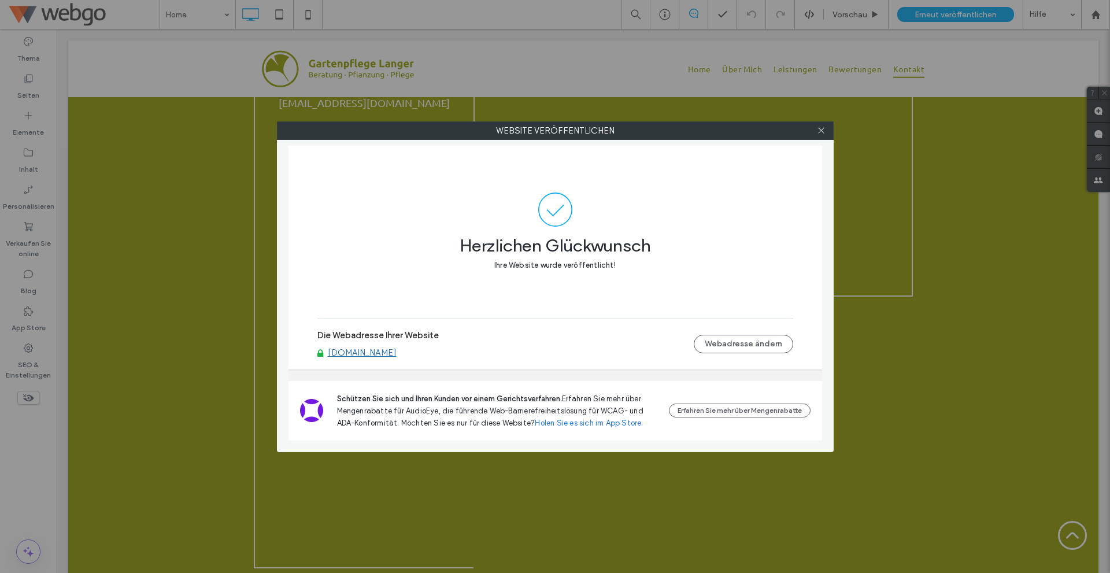
click at [40, 353] on div "Website veröffentlichen Herzlichen Glückwunsch Ihre Website wurde veröffentlich…" at bounding box center [555, 286] width 1110 height 573
click at [820, 127] on icon at bounding box center [821, 130] width 9 height 9
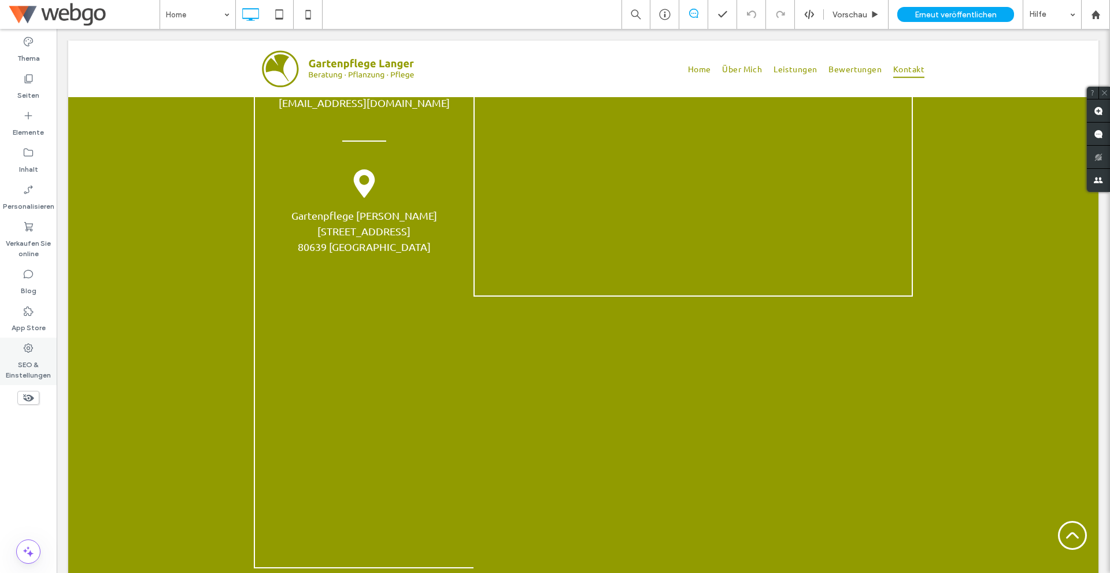
click at [16, 363] on label "SEO & Einstellungen" at bounding box center [28, 367] width 57 height 27
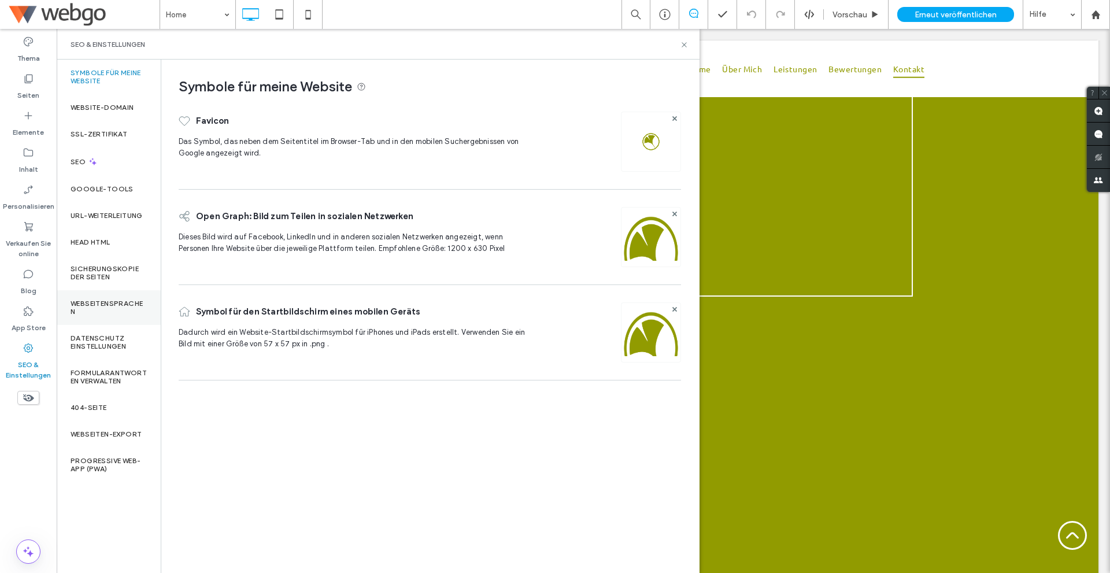
click at [102, 306] on label "Webseitensprachen" at bounding box center [109, 307] width 76 height 16
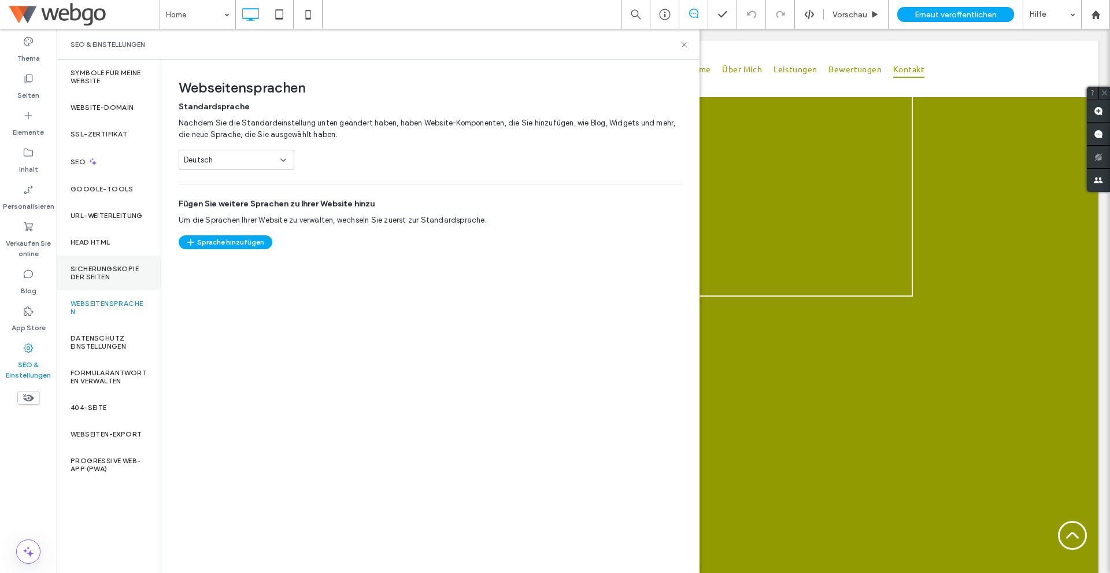
click at [106, 276] on label "Sicherungskopie der Seiten" at bounding box center [109, 273] width 76 height 16
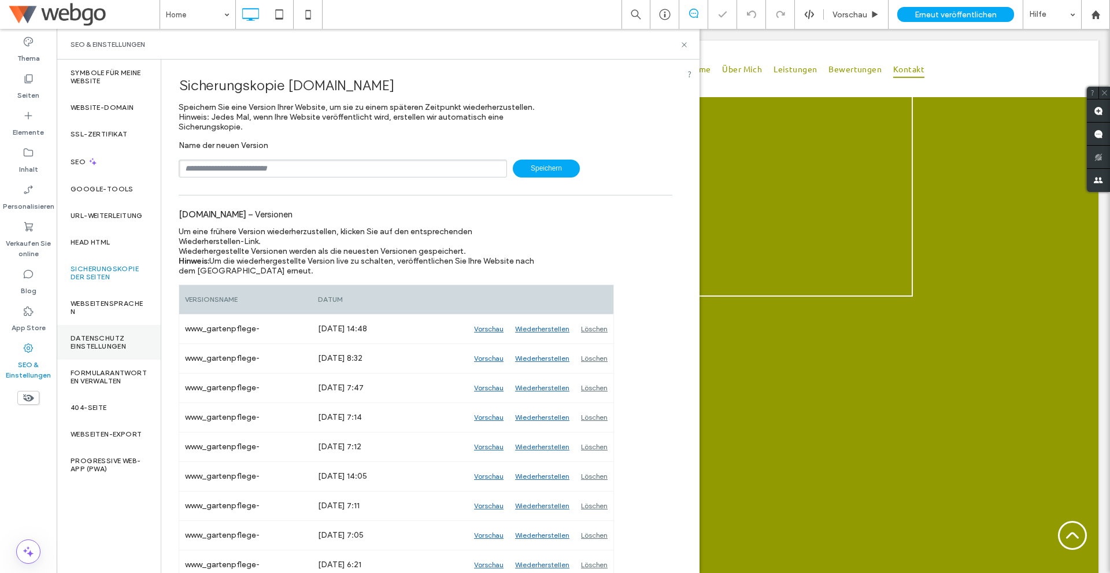
click at [105, 346] on label "Datenschutz einstellungen" at bounding box center [109, 342] width 76 height 16
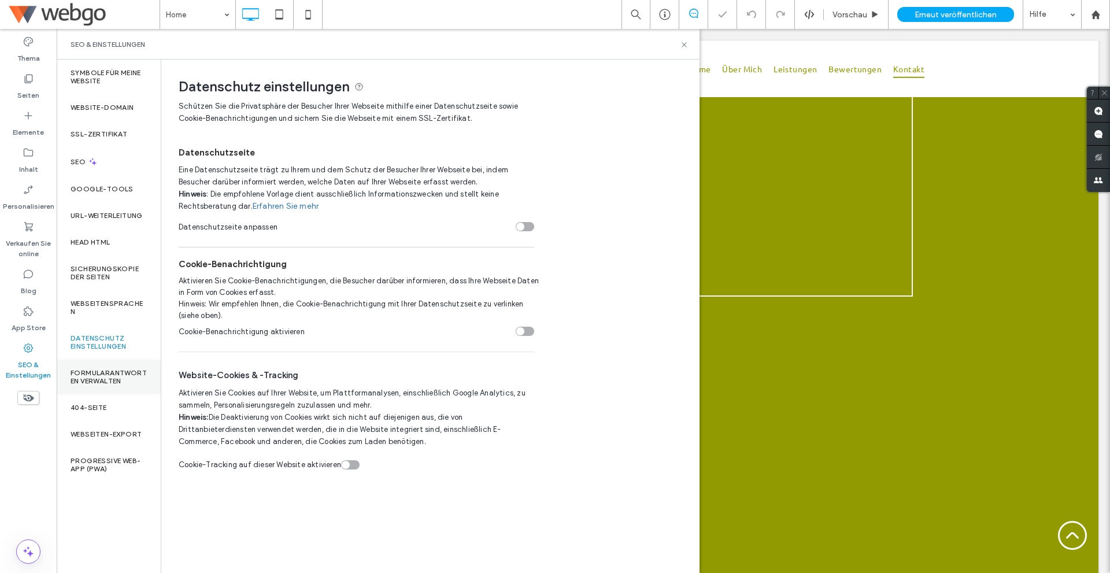
click at [110, 376] on label "Formularantworten verwalten" at bounding box center [109, 377] width 76 height 16
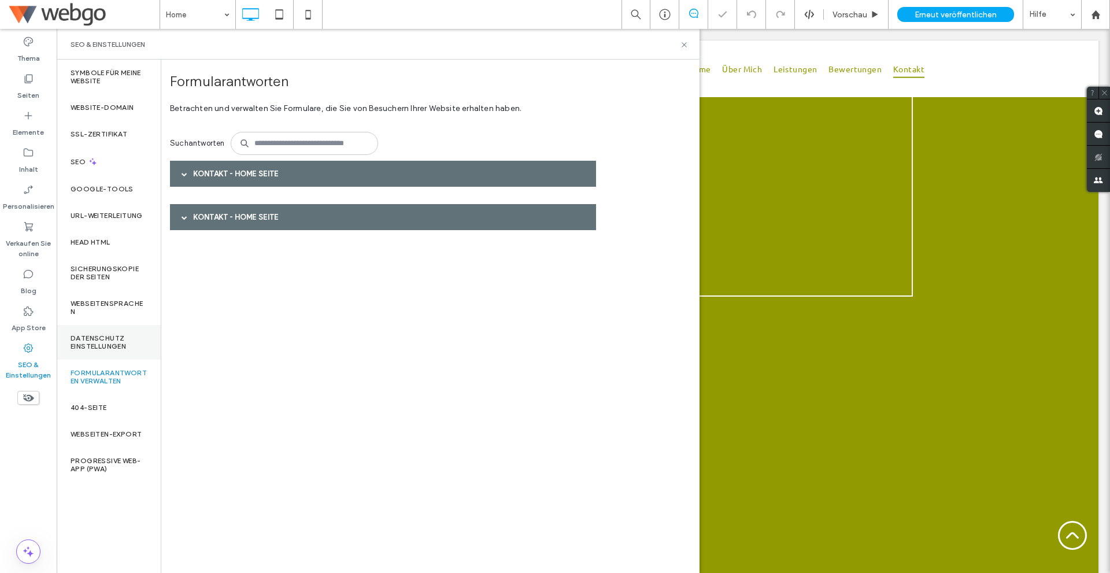
click at [114, 344] on label "Datenschutz einstellungen" at bounding box center [109, 342] width 76 height 16
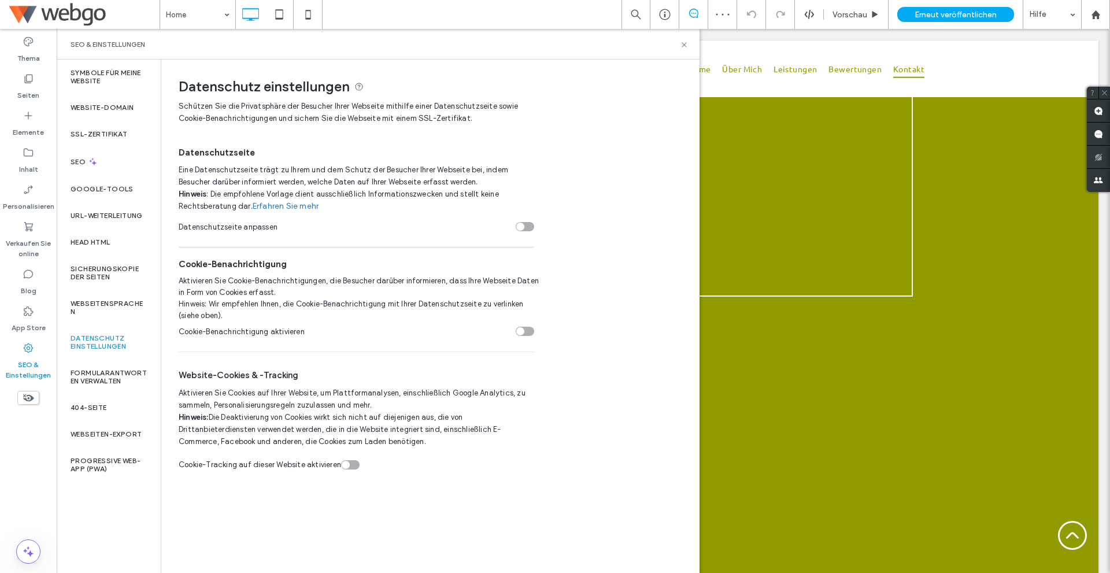
click at [346, 468] on div "Cookie-Tracking auf dieser Website aktivieren" at bounding box center [346, 465] width 8 height 8
click at [965, 16] on span "Erneut veröffentlichen" at bounding box center [955, 15] width 82 height 10
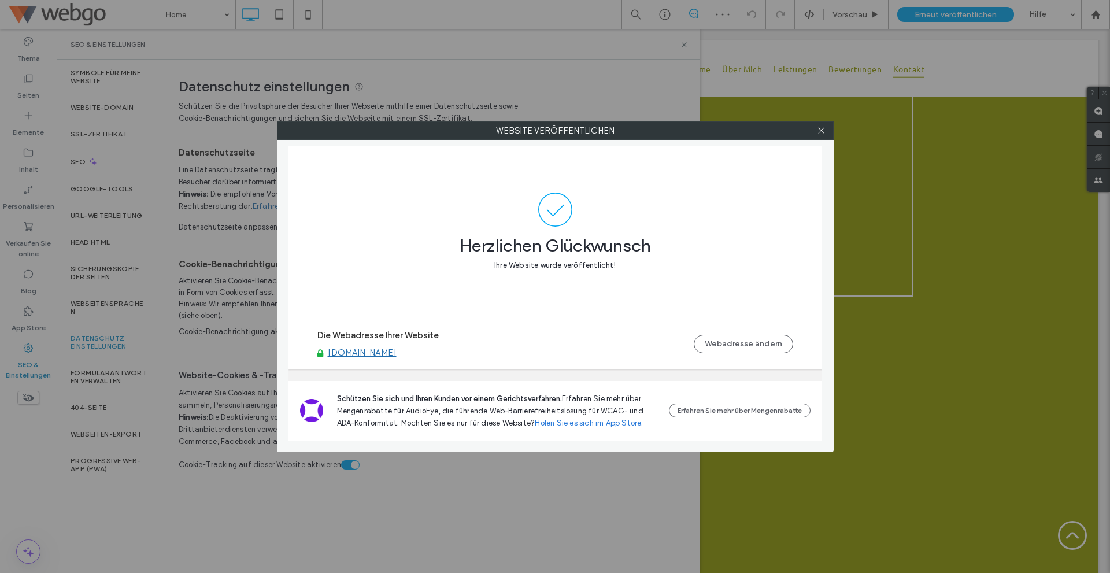
click at [826, 128] on div at bounding box center [821, 130] width 17 height 17
click at [822, 129] on icon at bounding box center [821, 130] width 9 height 9
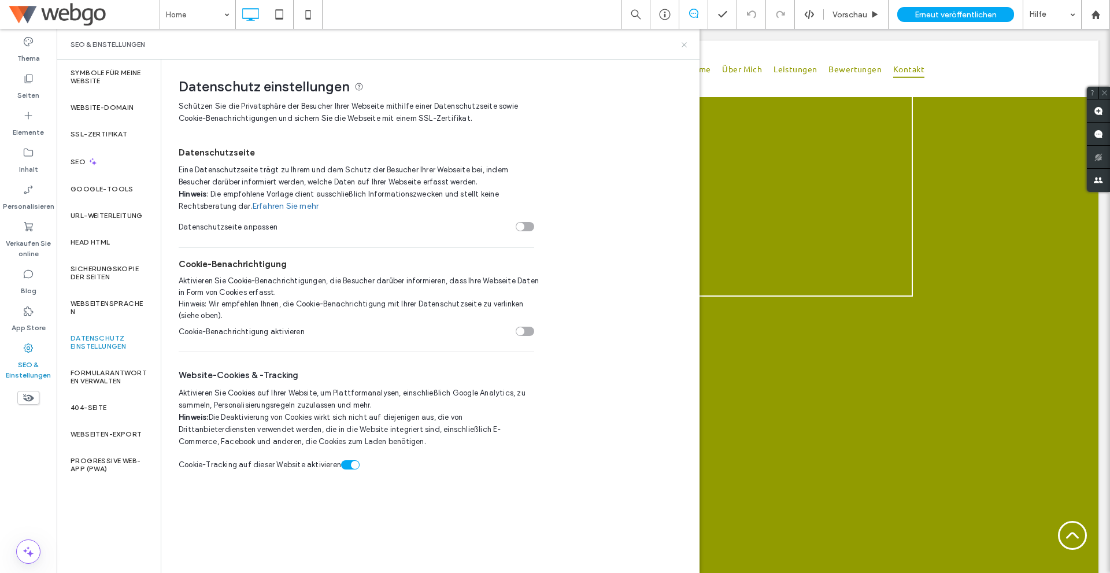
click at [684, 43] on icon at bounding box center [684, 44] width 9 height 9
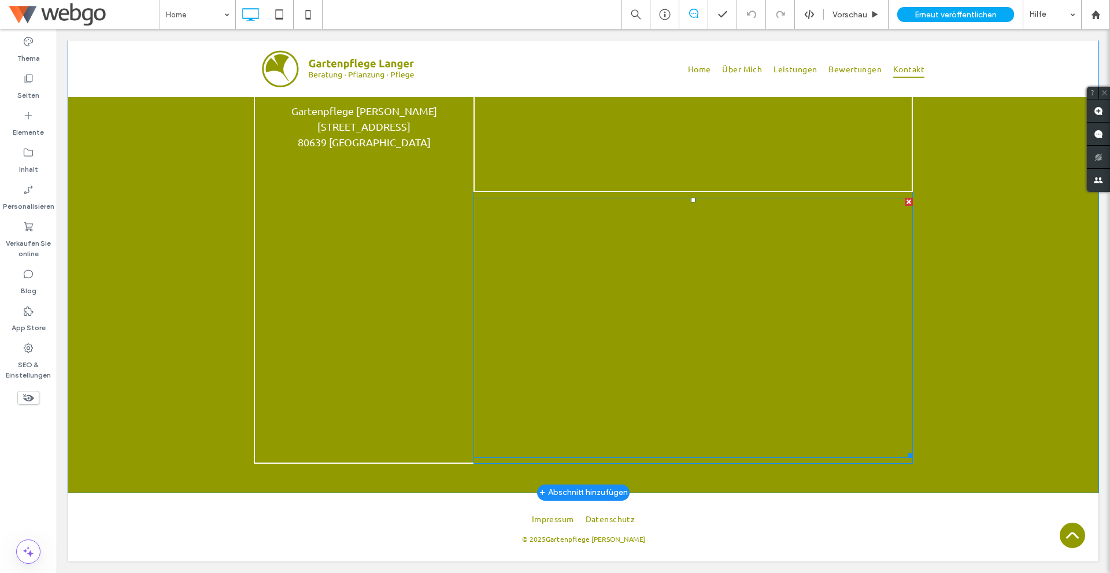
scroll to position [2107, 0]
click at [715, 399] on span at bounding box center [692, 328] width 439 height 260
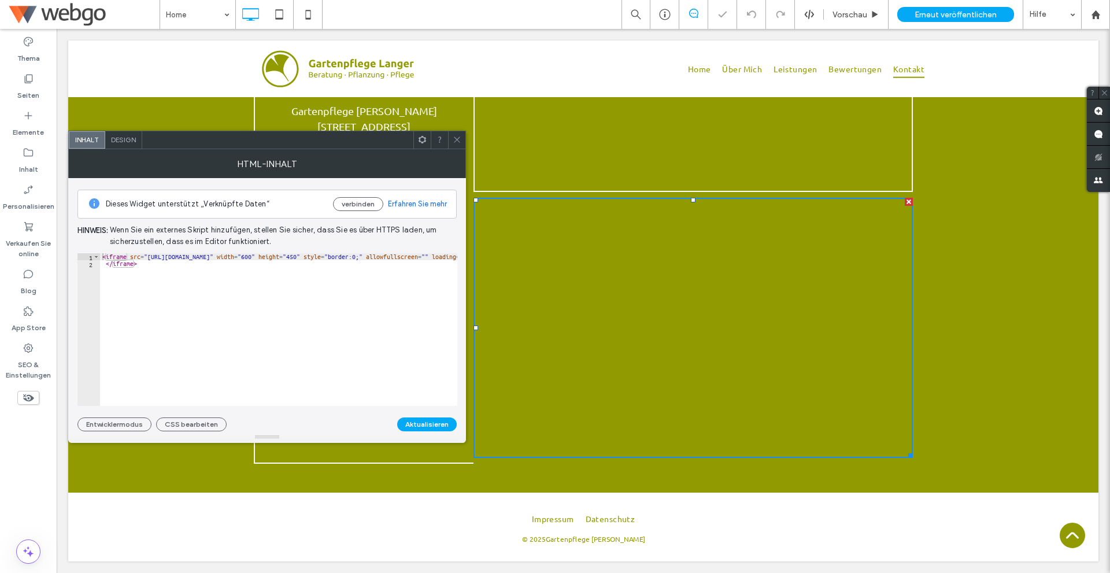
type textarea "*********"
drag, startPoint x: 368, startPoint y: 287, endPoint x: 29, endPoint y: 211, distance: 347.0
click at [0, 210] on body ".wqwq-1{fill:#231f20;} .cls-1q, .cls-2q { fill-rule: evenodd; } .cls-2q { fill:…" at bounding box center [555, 286] width 1110 height 573
click at [457, 136] on icon at bounding box center [457, 139] width 9 height 9
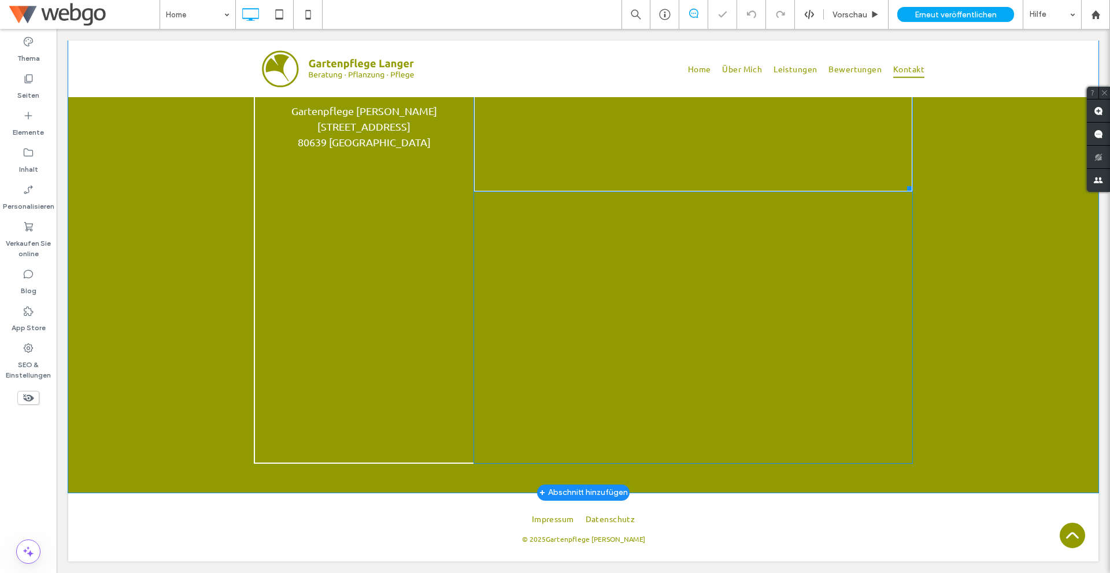
click at [513, 136] on span at bounding box center [692, 46] width 437 height 288
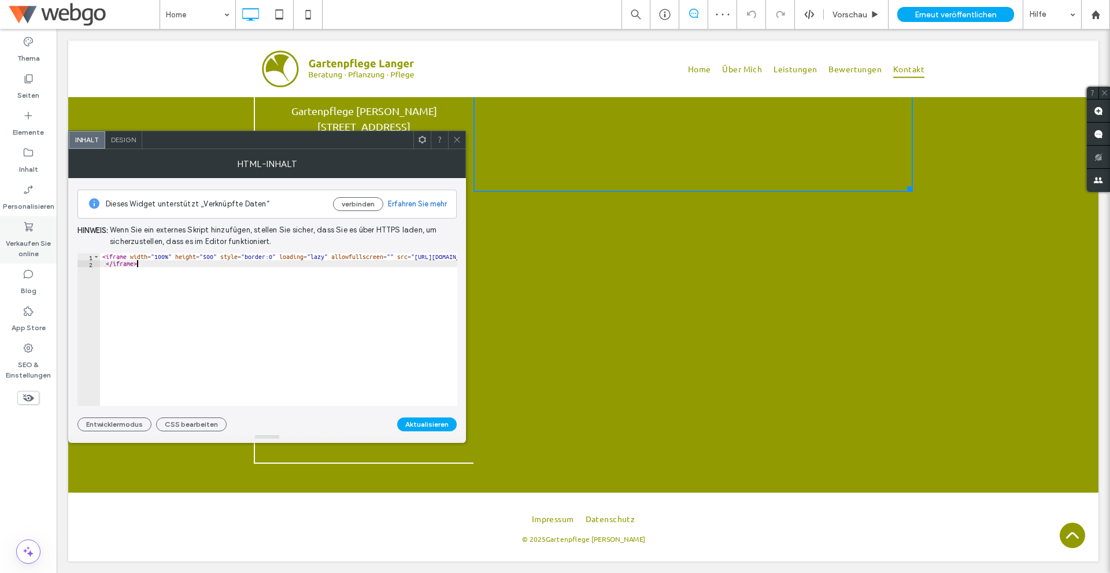
drag, startPoint x: 360, startPoint y: 292, endPoint x: 11, endPoint y: 218, distance: 356.7
click at [11, 218] on body ".wqwq-1{fill:#231f20;} .cls-1q, .cls-2q { fill-rule: evenodd; } .cls-2q { fill:…" at bounding box center [555, 286] width 1110 height 573
click at [242, 299] on div "< iframe width = "100%" height = "500" style = "border:0" loading = "lazy" allo…" at bounding box center [278, 329] width 357 height 153
drag, startPoint x: 214, startPoint y: 259, endPoint x: 317, endPoint y: 257, distance: 102.9
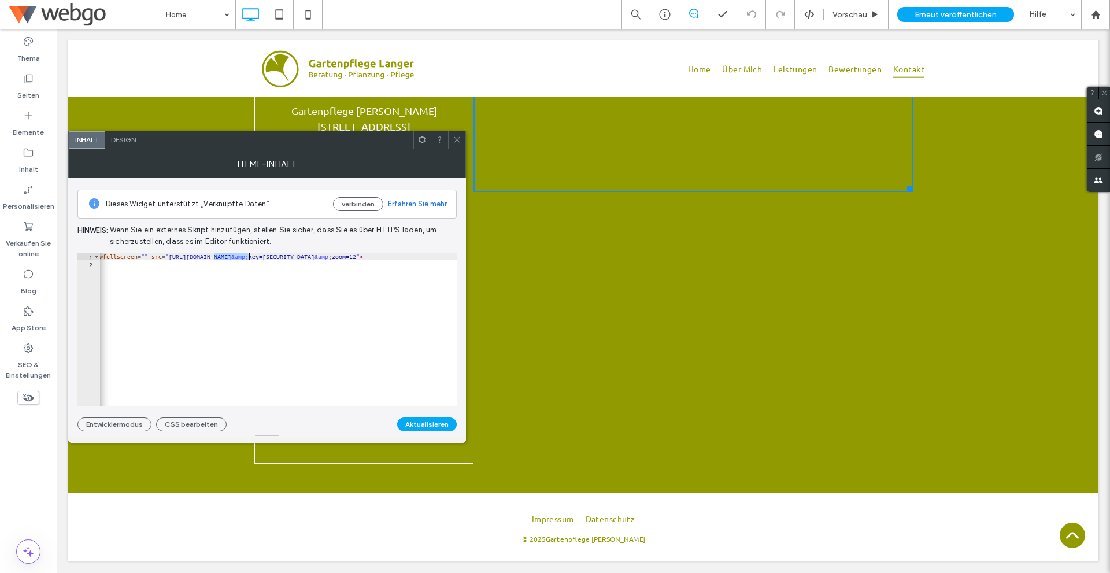
click at [317, 257] on div "< iframe width = "100%" height = "500" style = "border:0" loading = "lazy" allo…" at bounding box center [260, 332] width 813 height 158
type textarea "**********"
drag, startPoint x: 457, startPoint y: 135, endPoint x: 411, endPoint y: 99, distance: 58.1
click at [457, 135] on span at bounding box center [457, 139] width 9 height 17
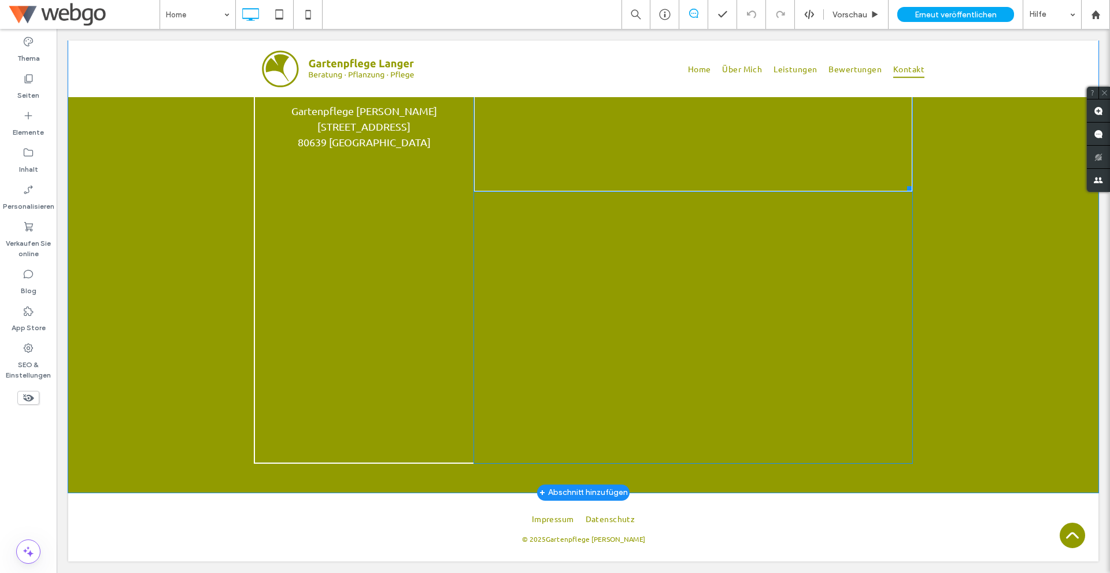
click at [688, 143] on span at bounding box center [692, 46] width 437 height 288
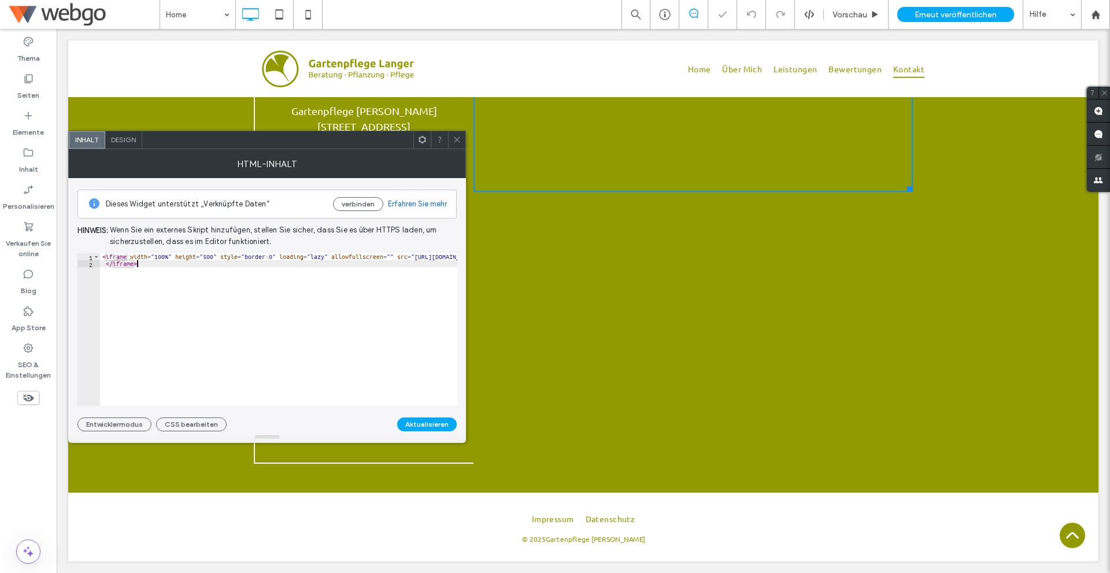
click at [281, 271] on div "< iframe width = "100%" height = "500" style = "border:0" loading = "lazy" allo…" at bounding box center [506, 336] width 813 height 166
type textarea "**********"
drag, startPoint x: 457, startPoint y: 136, endPoint x: 464, endPoint y: 138, distance: 7.0
click at [457, 136] on icon at bounding box center [457, 139] width 9 height 9
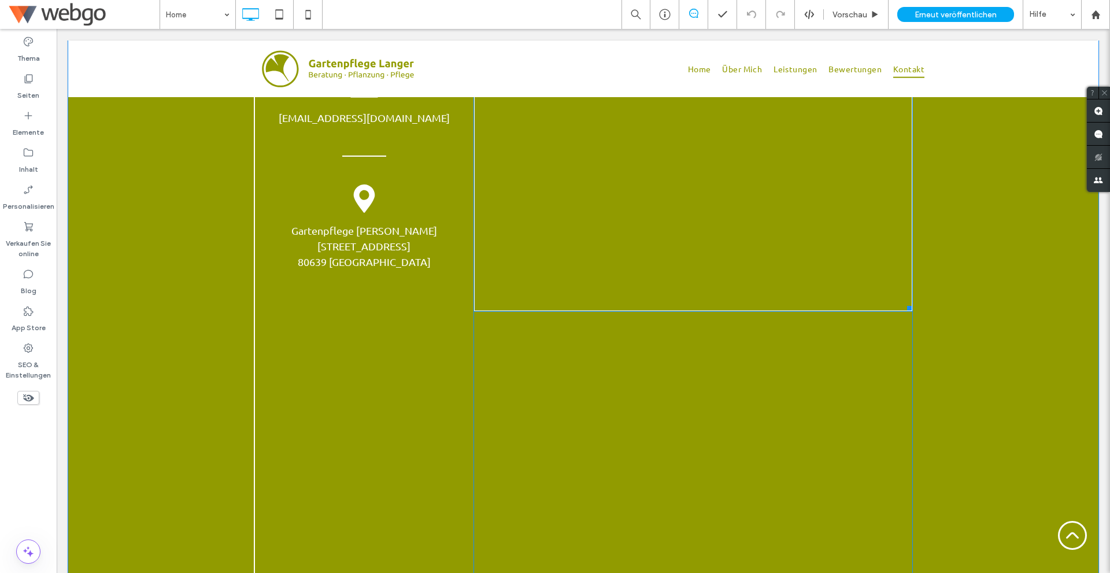
scroll to position [1933, 0]
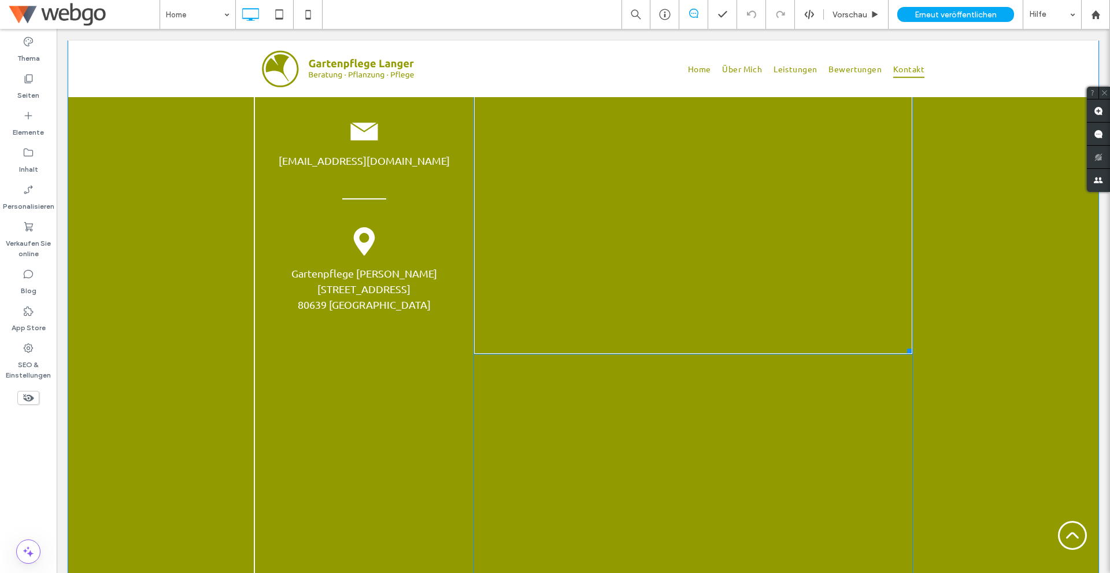
click at [674, 233] on span at bounding box center [692, 209] width 437 height 288
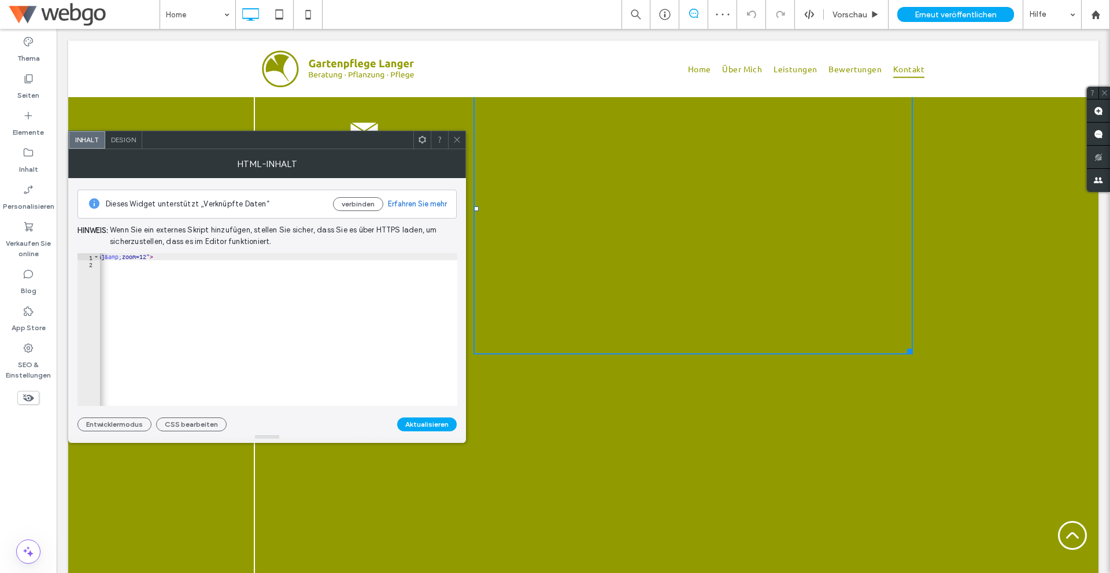
click at [390, 278] on div "< iframe width = "100%" height = "500" style = "border:0" loading = "lazy" allo…" at bounding box center [51, 332] width 813 height 158
type textarea "**********"
click at [452, 136] on div at bounding box center [456, 139] width 17 height 17
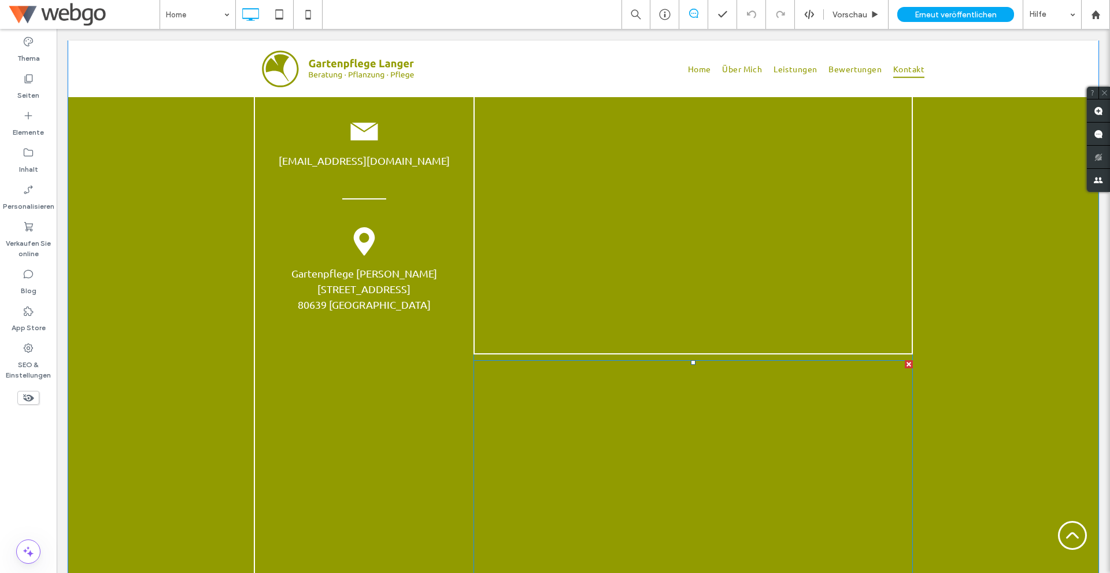
click at [709, 496] on span at bounding box center [692, 490] width 439 height 260
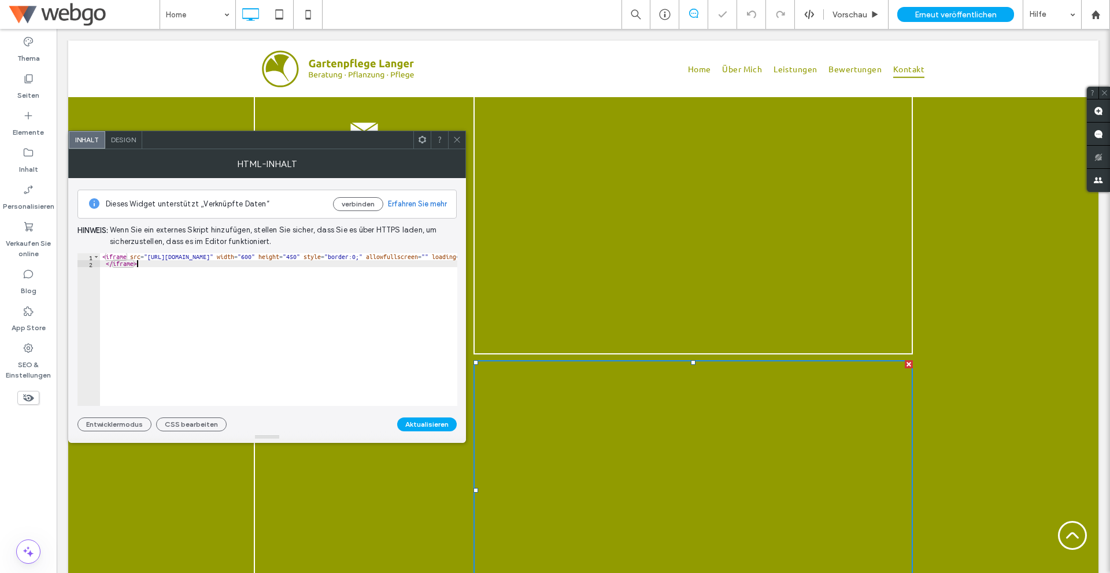
type textarea "*********"
click at [207, 321] on div "< iframe src = "[URL][DOMAIN_NAME]" width = "600" height = "450" style = "borde…" at bounding box center [783, 336] width 1367 height 166
click at [460, 138] on icon at bounding box center [457, 139] width 9 height 9
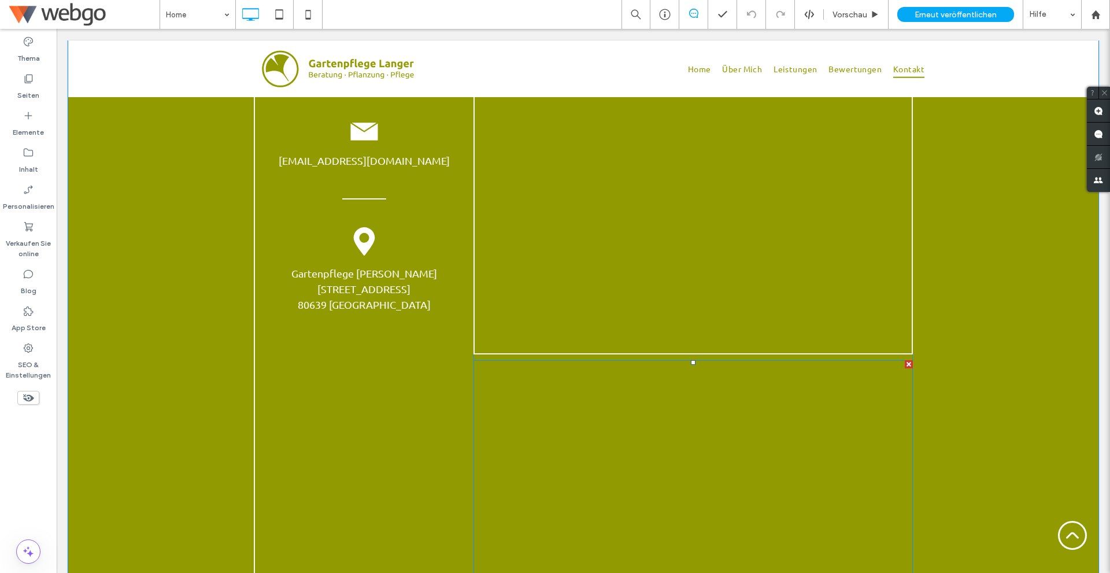
click at [904, 368] on div at bounding box center [908, 364] width 8 height 8
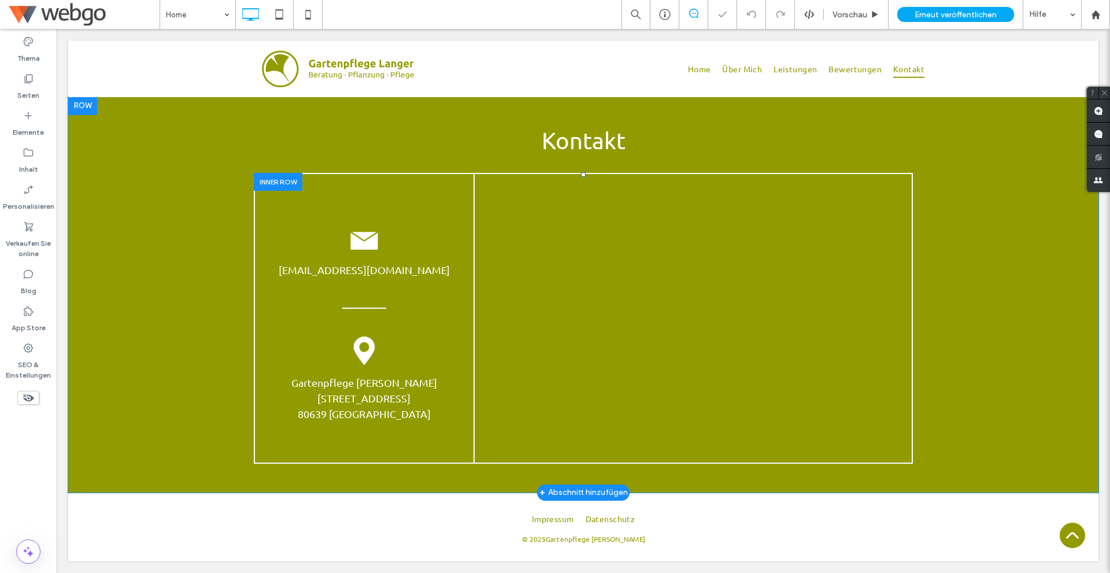
scroll to position [1835, 0]
click at [956, 8] on div "Erneut veröffentlichen" at bounding box center [955, 14] width 117 height 15
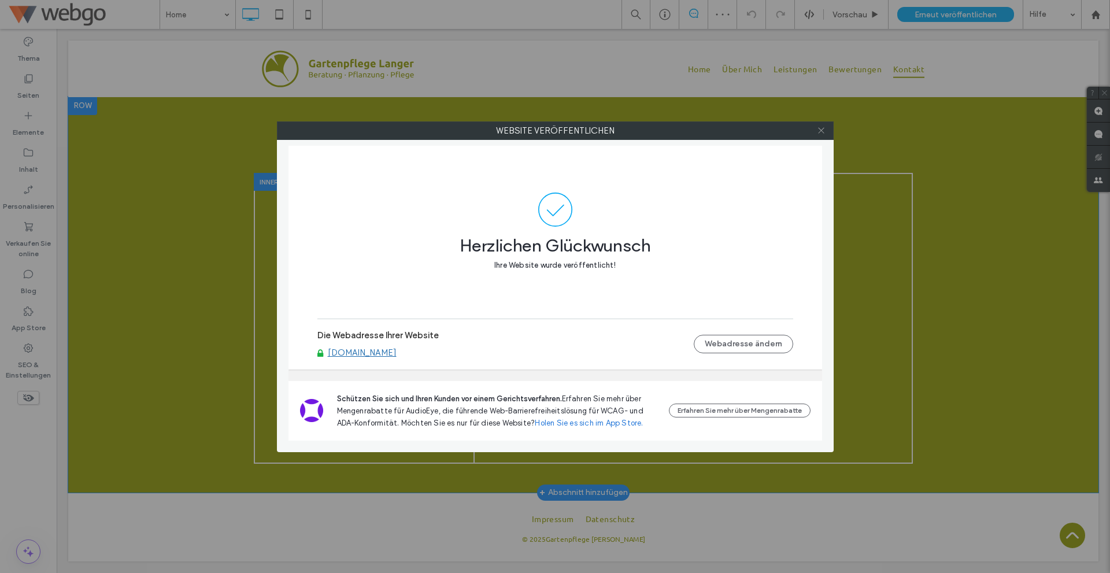
click at [822, 128] on icon at bounding box center [821, 130] width 9 height 9
